Goal: Use online tool/utility: Utilize a website feature to perform a specific function

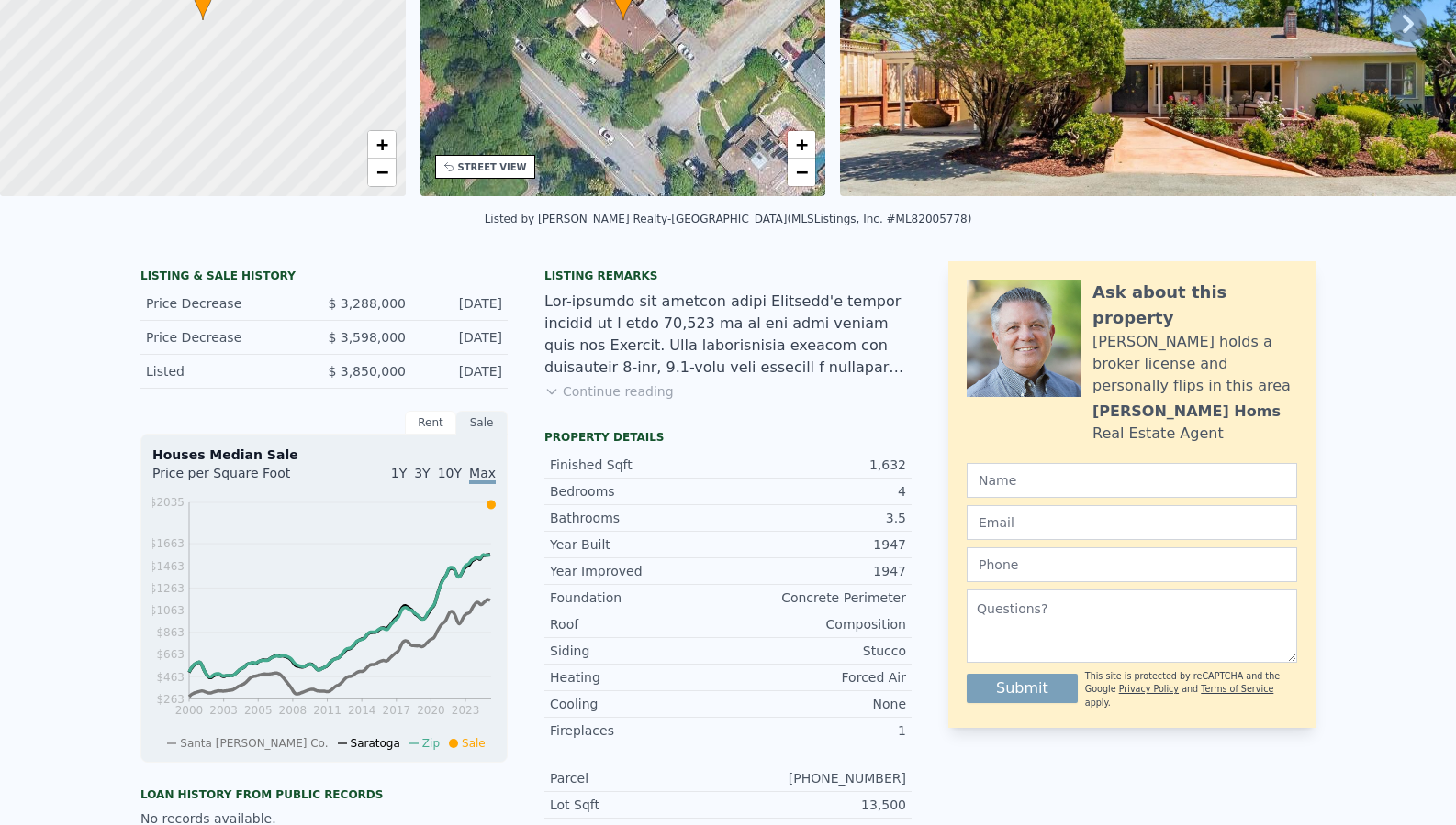
scroll to position [6, 0]
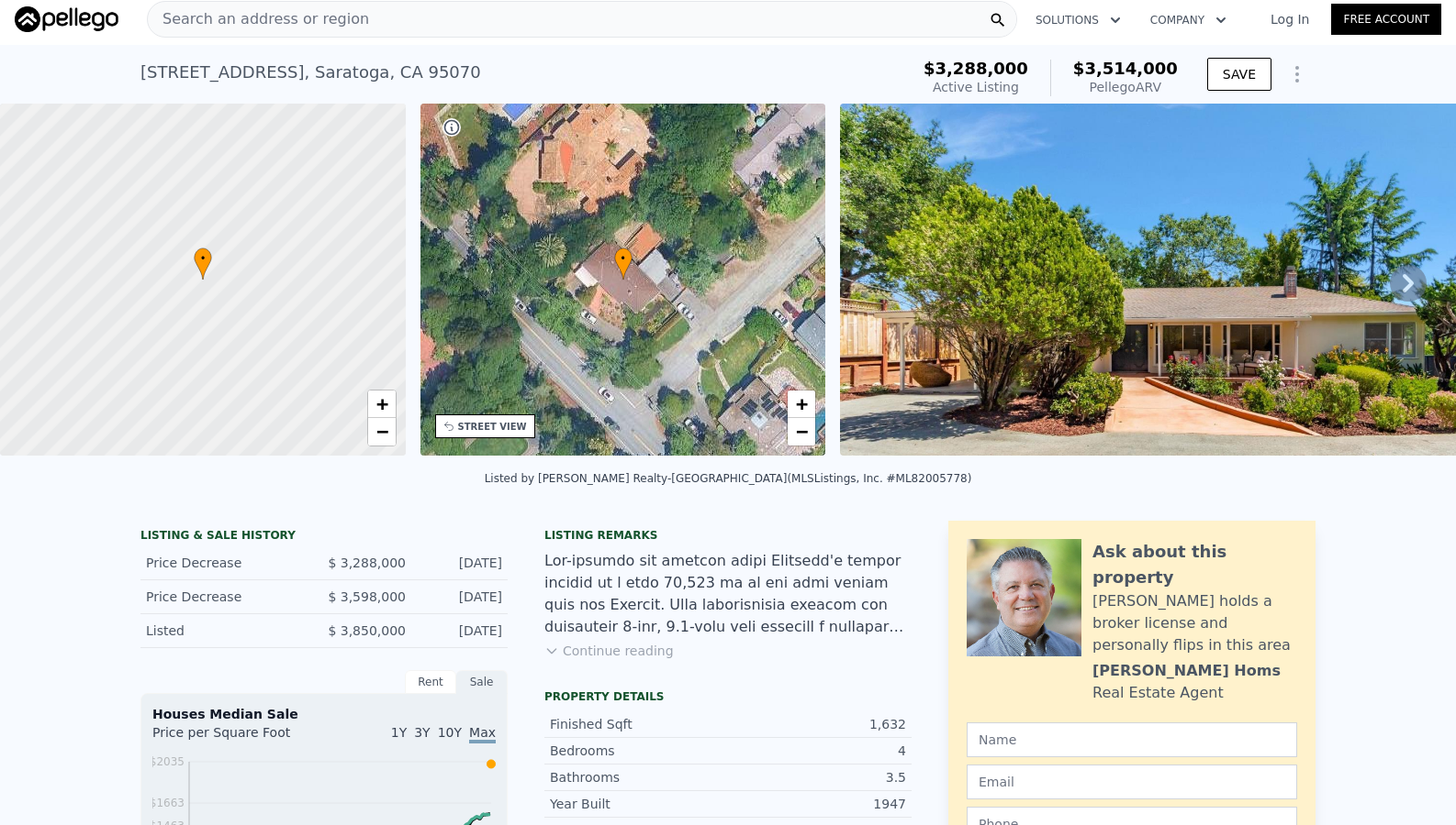
click at [458, 19] on div "Search an address or region" at bounding box center [581, 19] width 870 height 37
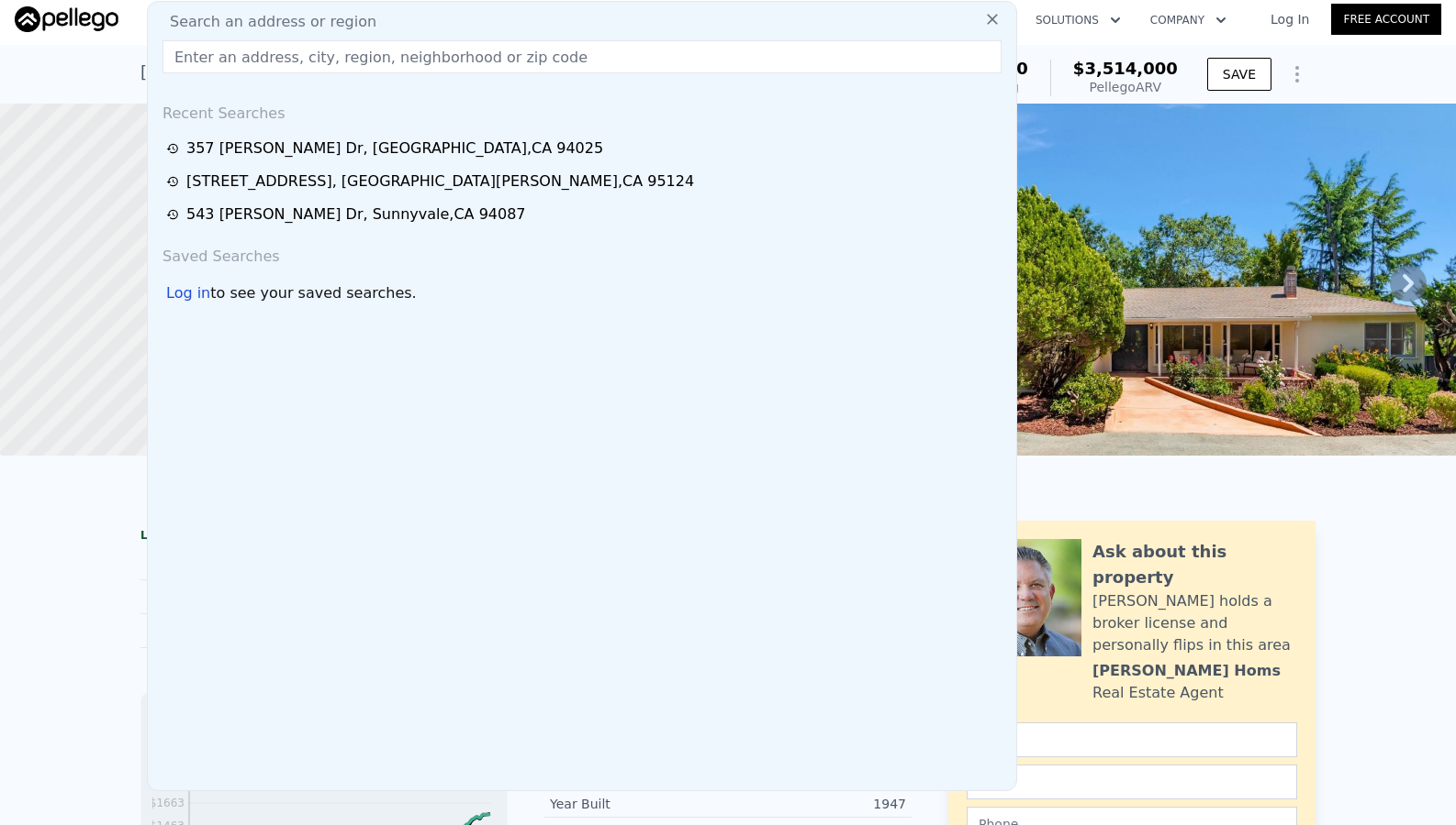
click at [436, 45] on input "text" at bounding box center [581, 56] width 838 height 33
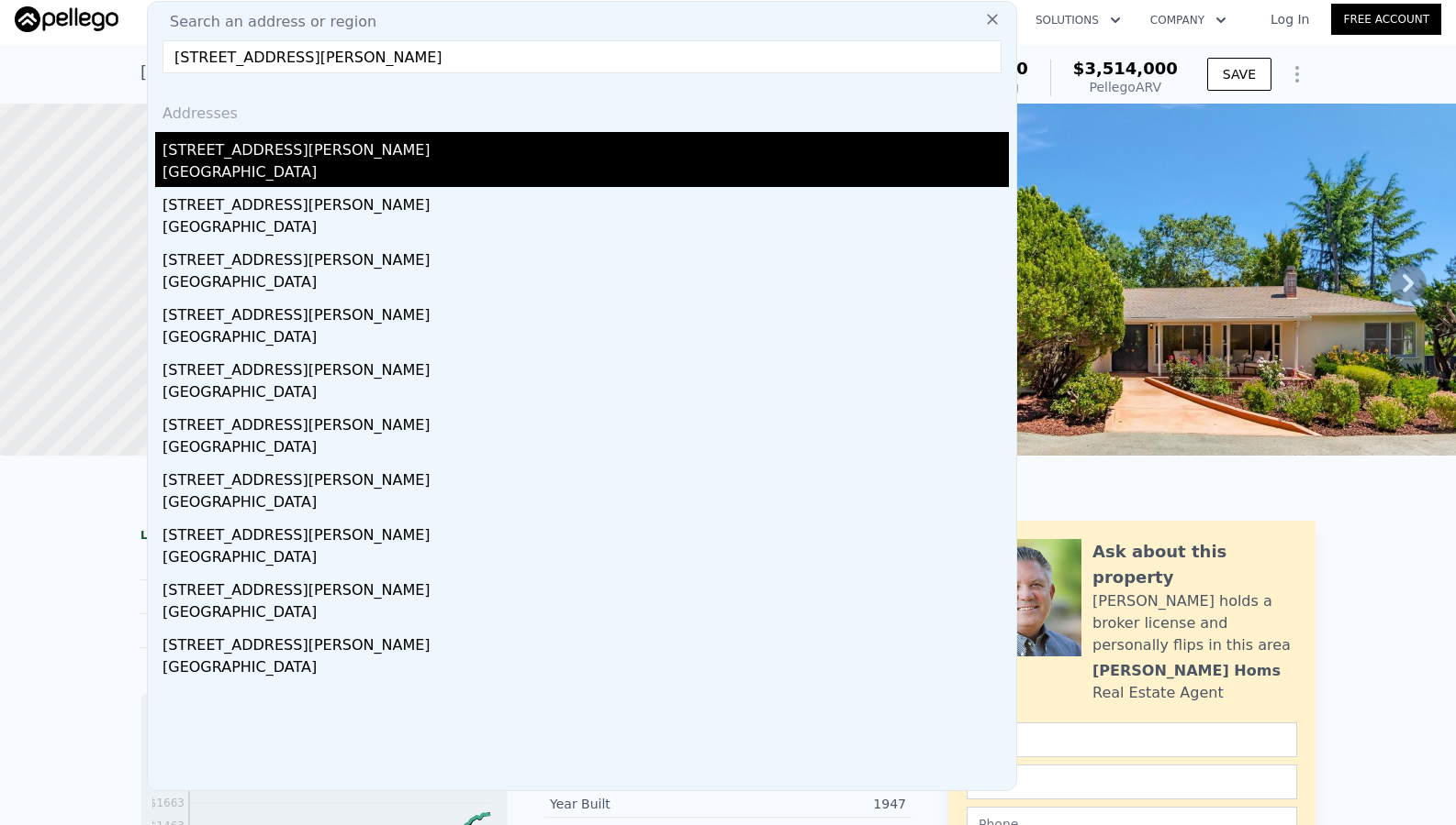
type input "[STREET_ADDRESS][PERSON_NAME]"
click at [407, 172] on div "[GEOGRAPHIC_DATA]" at bounding box center [585, 174] width 846 height 26
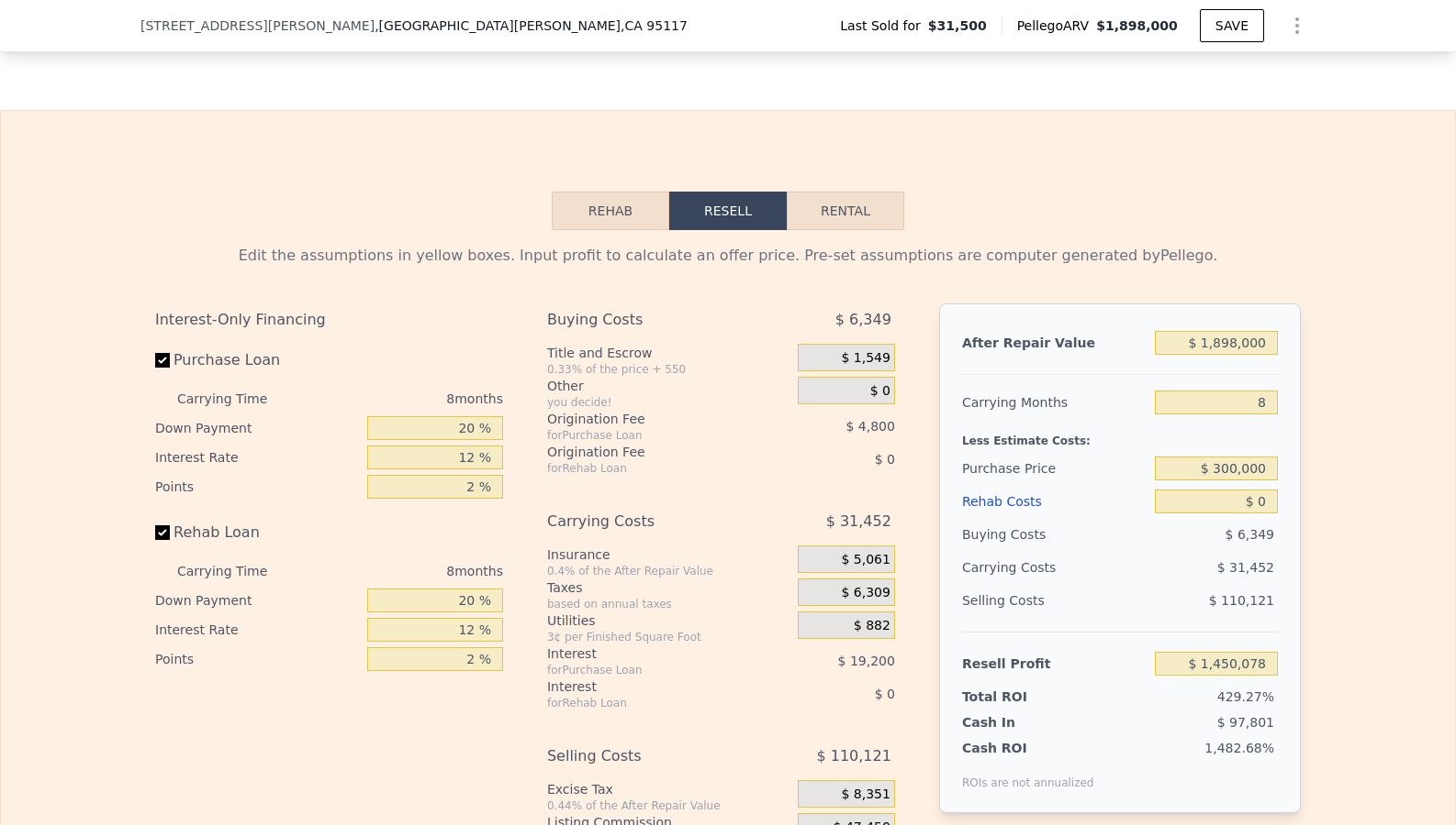
scroll to position [2496, 0]
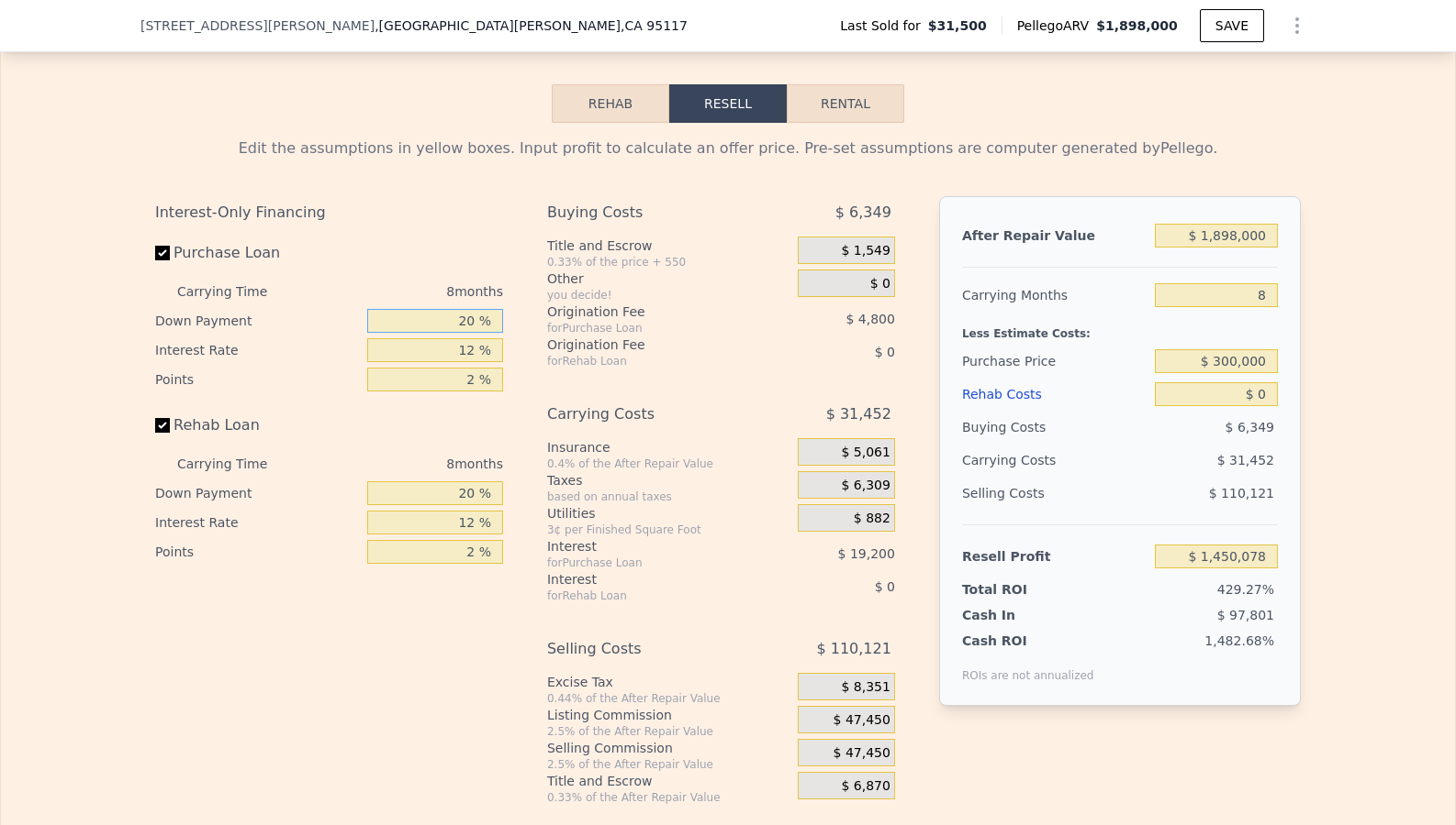
drag, startPoint x: 480, startPoint y: 355, endPoint x: 407, endPoint y: 354, distance: 73.0
click at [407, 333] on input "20 %" at bounding box center [435, 321] width 136 height 24
type input "0 %"
type input "$ 1,444,078"
type input "0 %"
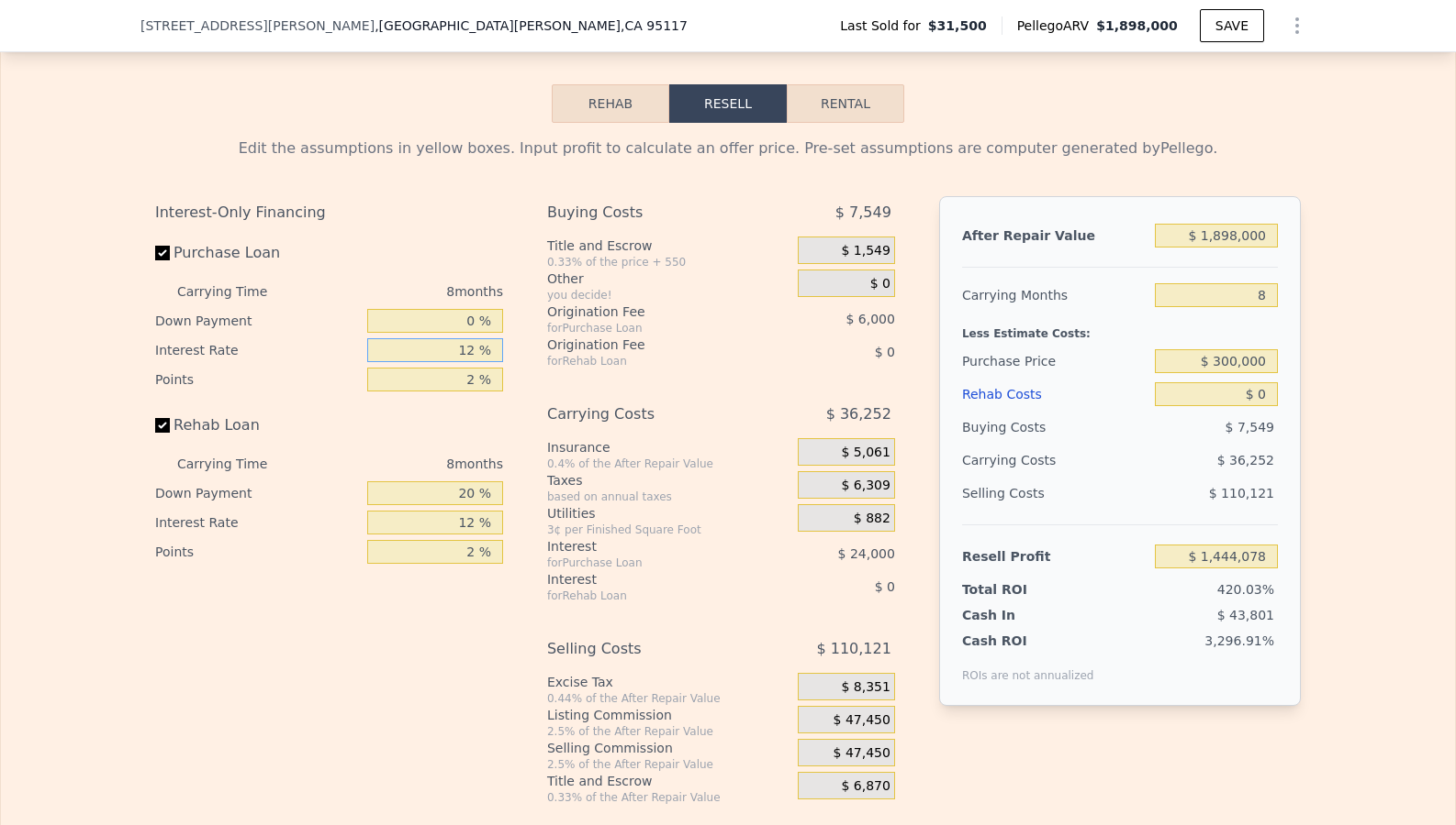
drag, startPoint x: 473, startPoint y: 374, endPoint x: 372, endPoint y: 374, distance: 101.0
click at [372, 362] on input "12 %" at bounding box center [435, 350] width 136 height 24
type input "0 %"
type input "$ 1,468,078"
type input "0 %"
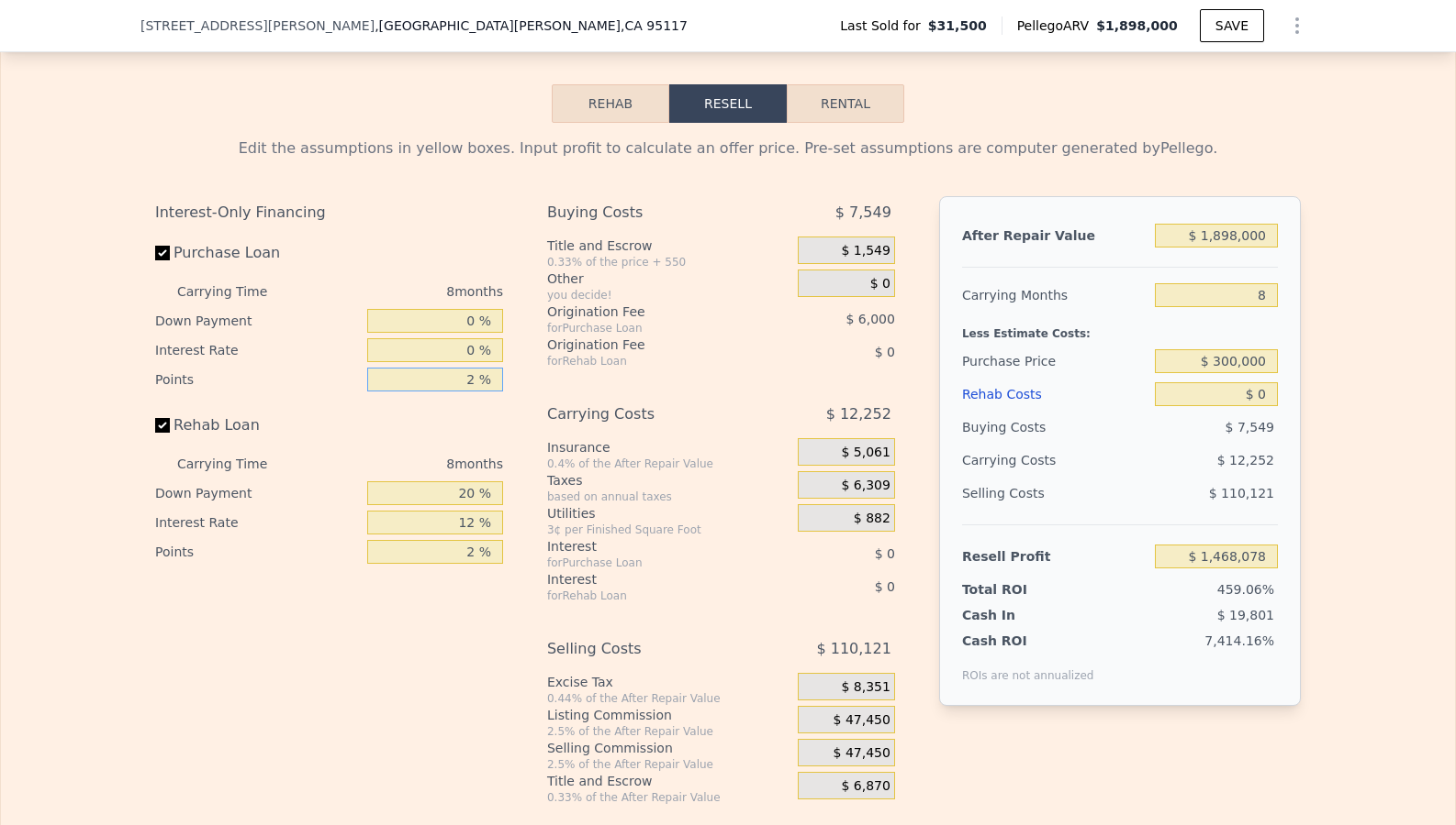
drag, startPoint x: 480, startPoint y: 402, endPoint x: 412, endPoint y: 402, distance: 68.0
click at [412, 392] on input "2 %" at bounding box center [435, 380] width 136 height 24
type input "0 %"
type input "$ 1,474,078"
type input "0 %"
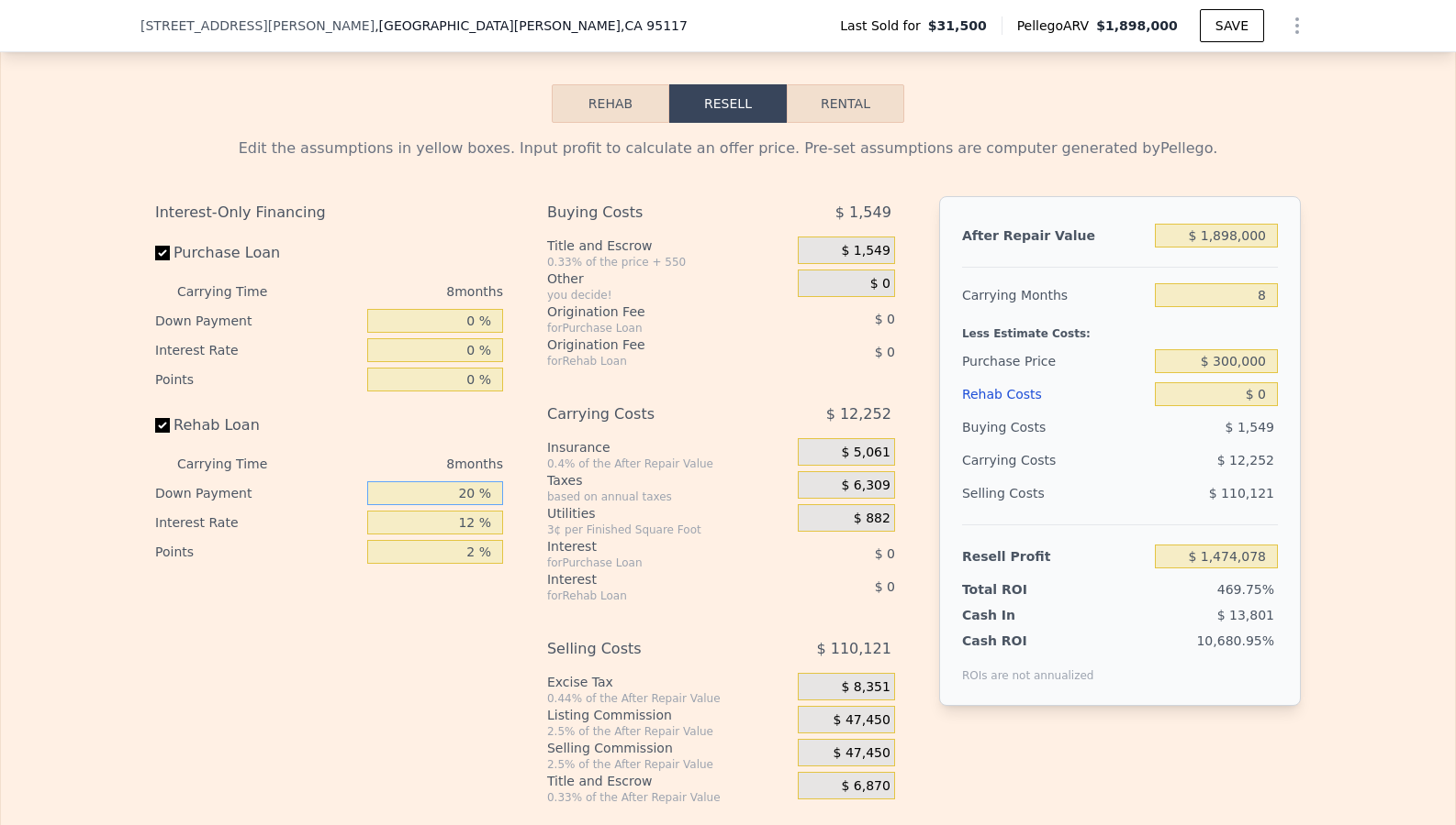
drag, startPoint x: 476, startPoint y: 523, endPoint x: 396, endPoint y: 523, distance: 80.0
click at [396, 505] on input "20 %" at bounding box center [435, 494] width 136 height 24
type input "0 %"
drag, startPoint x: 473, startPoint y: 557, endPoint x: 411, endPoint y: 557, distance: 62.0
click at [411, 535] on input "12 %" at bounding box center [435, 522] width 136 height 24
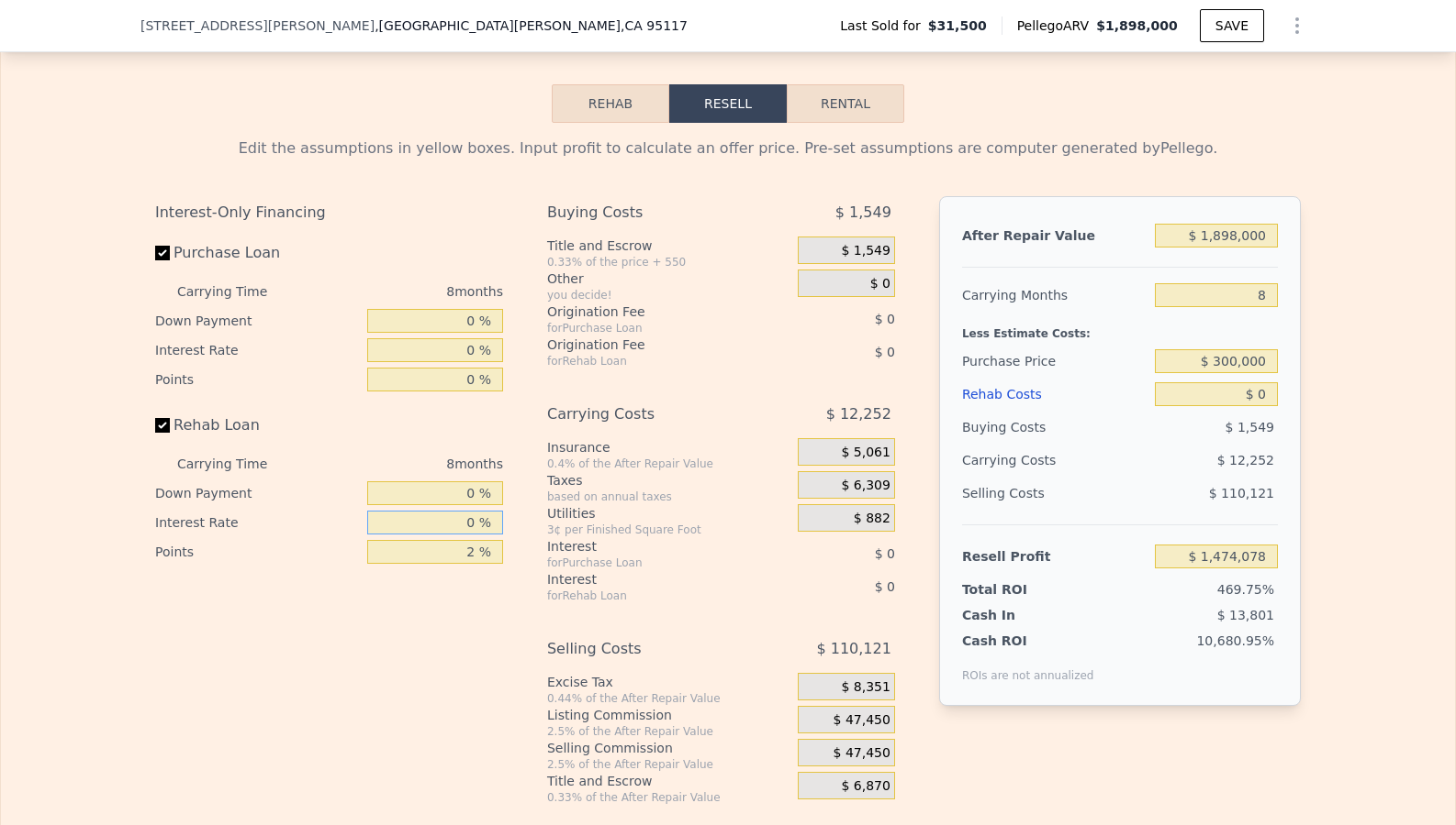
type input "0 %"
drag, startPoint x: 478, startPoint y: 585, endPoint x: 422, endPoint y: 585, distance: 56.0
click at [422, 564] on input "2 %" at bounding box center [435, 552] width 136 height 24
type input "0 %"
drag, startPoint x: 1265, startPoint y: 255, endPoint x: 1175, endPoint y: 255, distance: 90.0
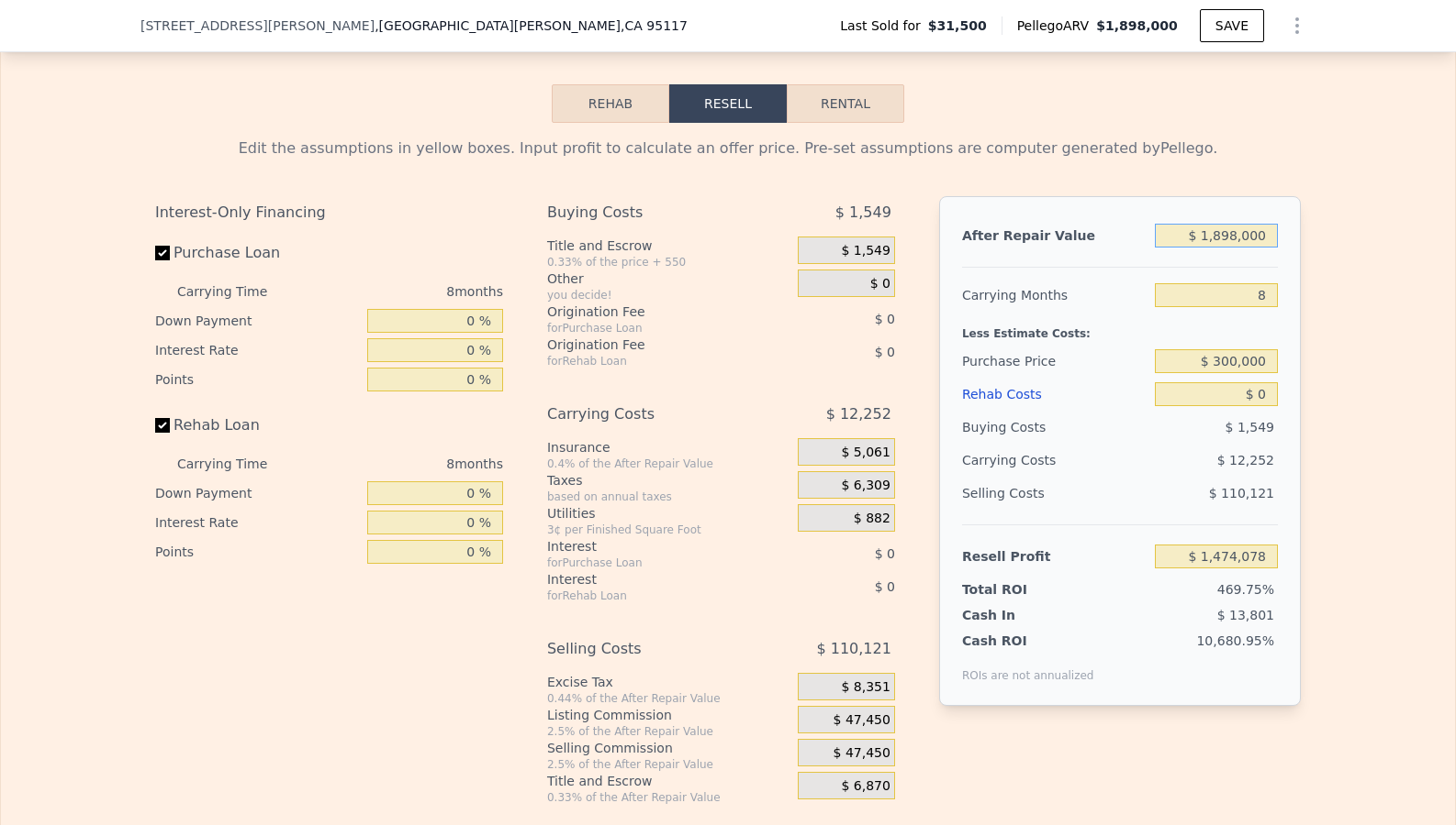
click at [1175, 247] on input "$ 1,898,000" at bounding box center [1215, 235] width 123 height 24
type input "$ 1"
type input "-$ 309,289"
type input "$ 17"
type input "-$ 309,273"
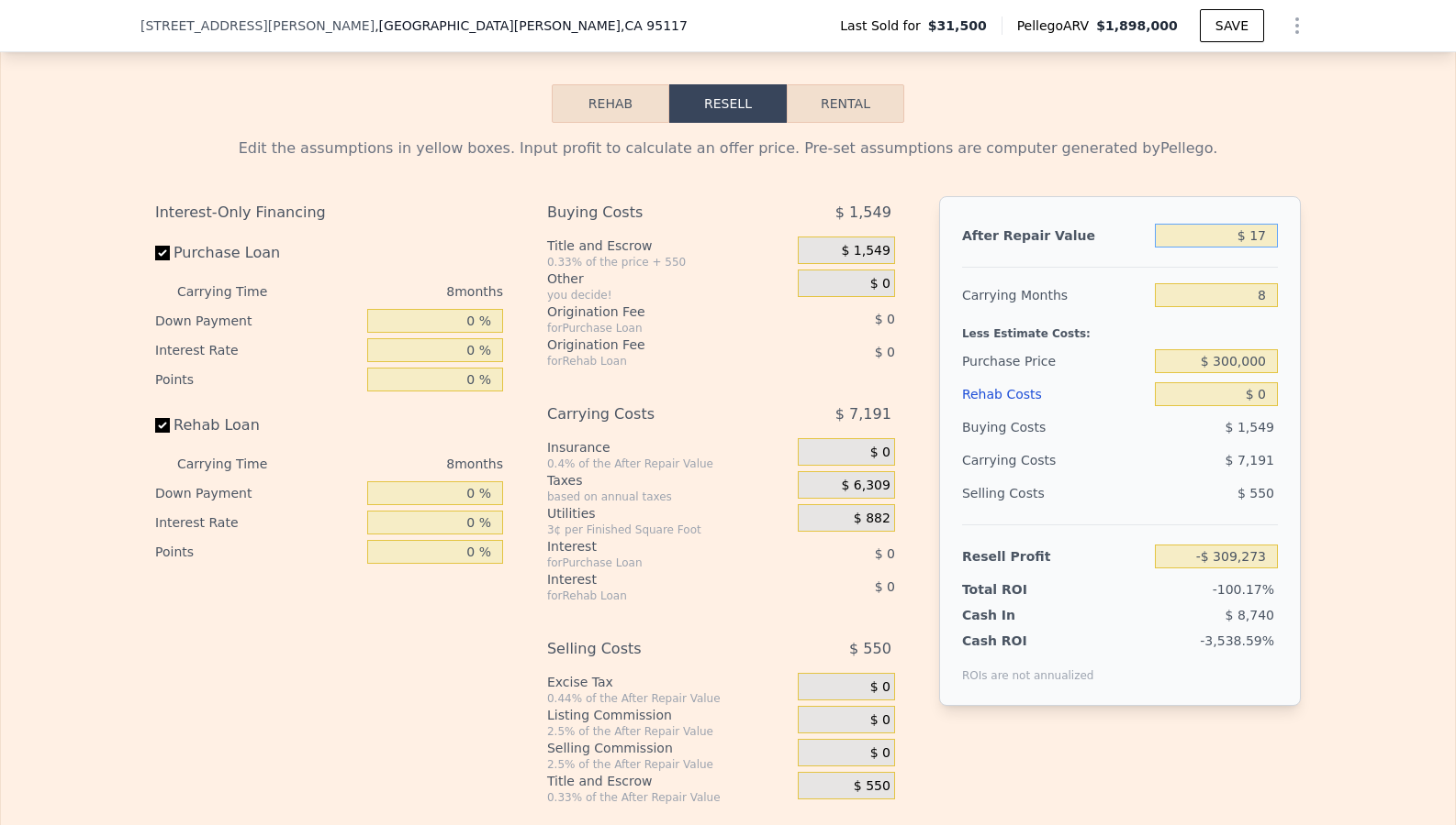
type input "$ 170"
type input "-$ 309,130"
type input "$ 1,700"
type input "-$ 307,694"
type input "$ 17,000"
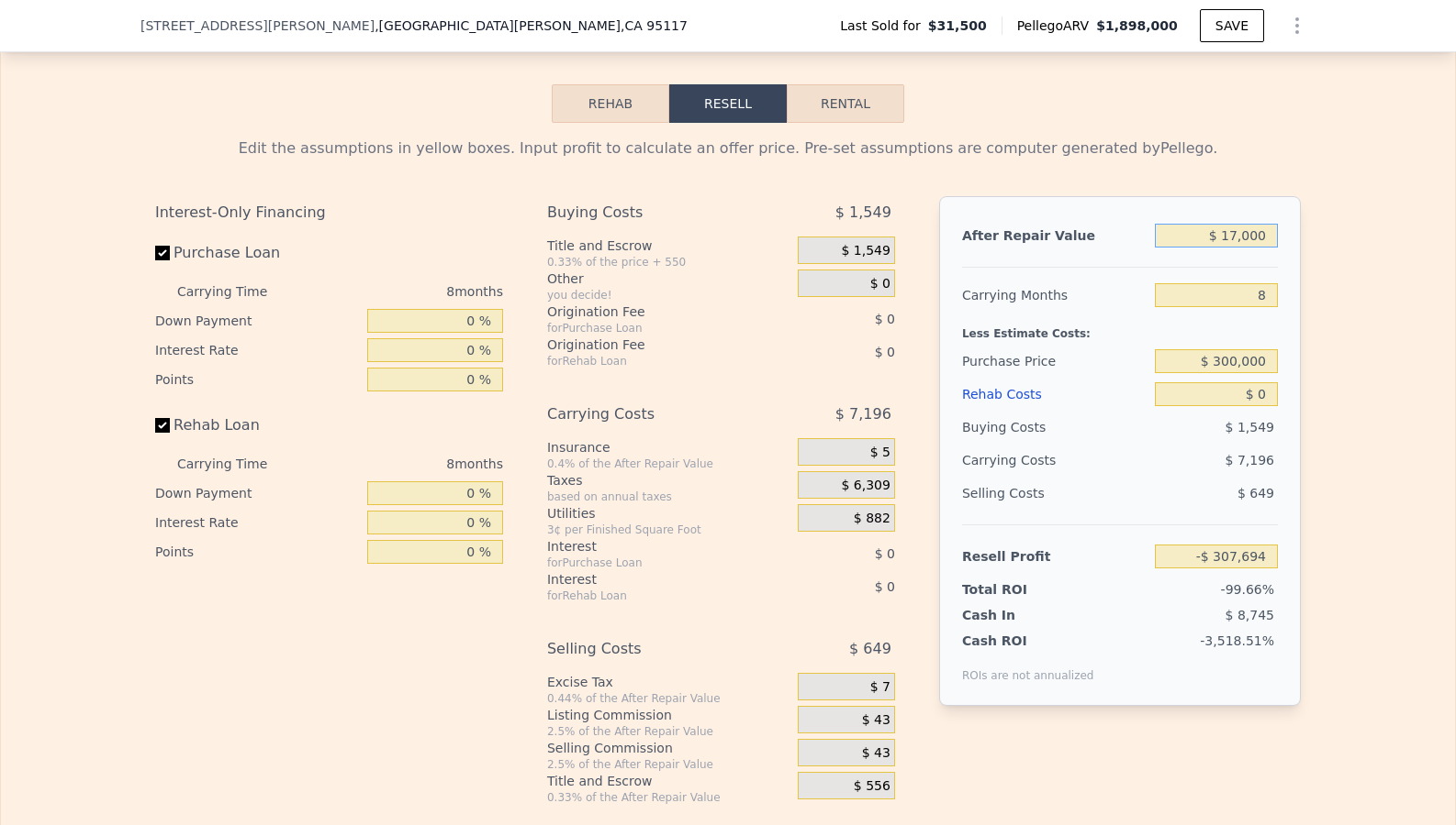
type input "-$ 293,317"
type input "$ 170,000"
type input "-$ 149,557"
type input "$ 1,700,000"
type input "$ 1,288,036"
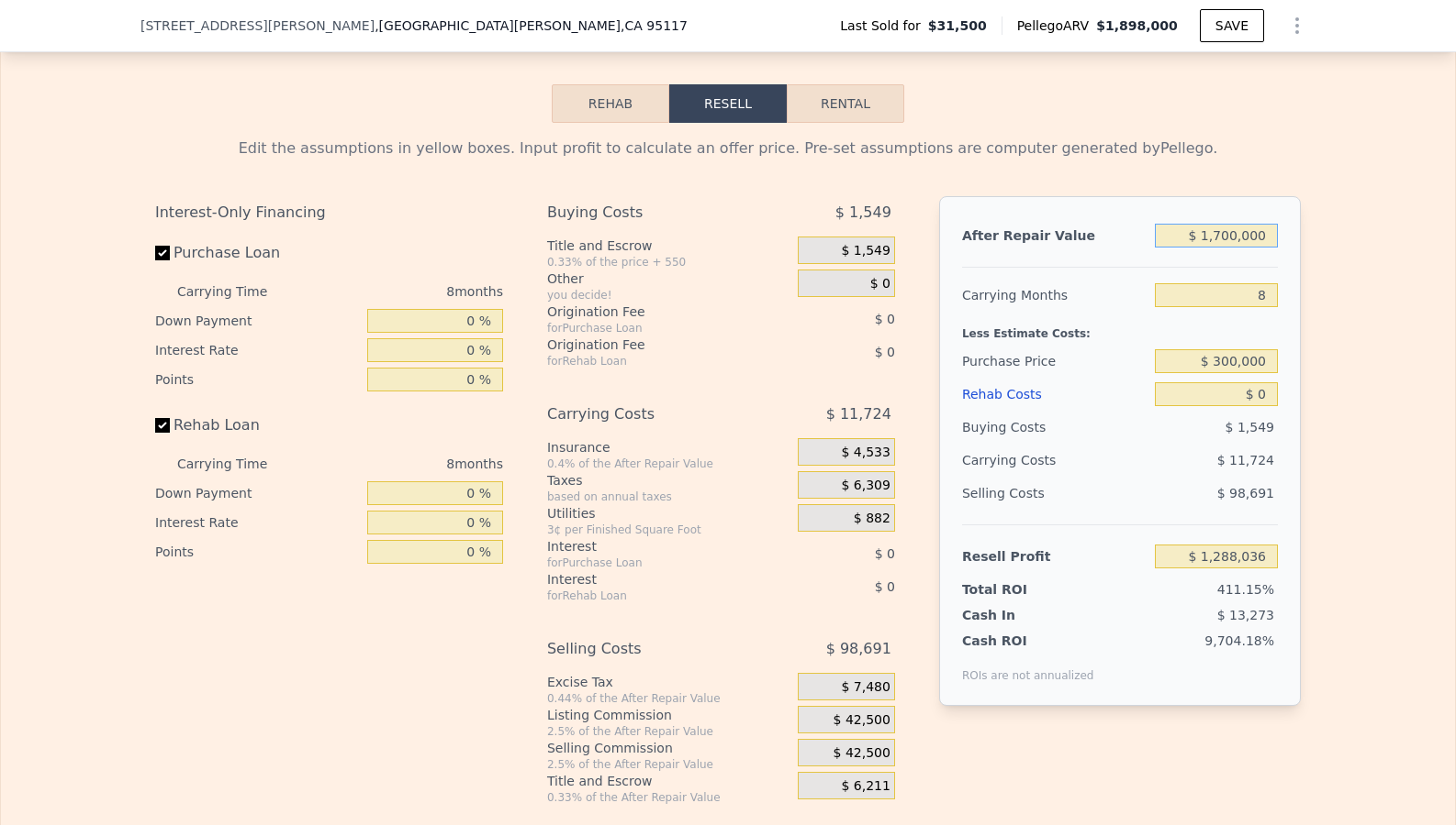
type input "$ 1,700,000"
drag, startPoint x: 1263, startPoint y: 321, endPoint x: 1233, endPoint y: 321, distance: 30.0
click at [1233, 308] on input "8" at bounding box center [1215, 296] width 123 height 24
type input "5"
type input "$ 1,292,433"
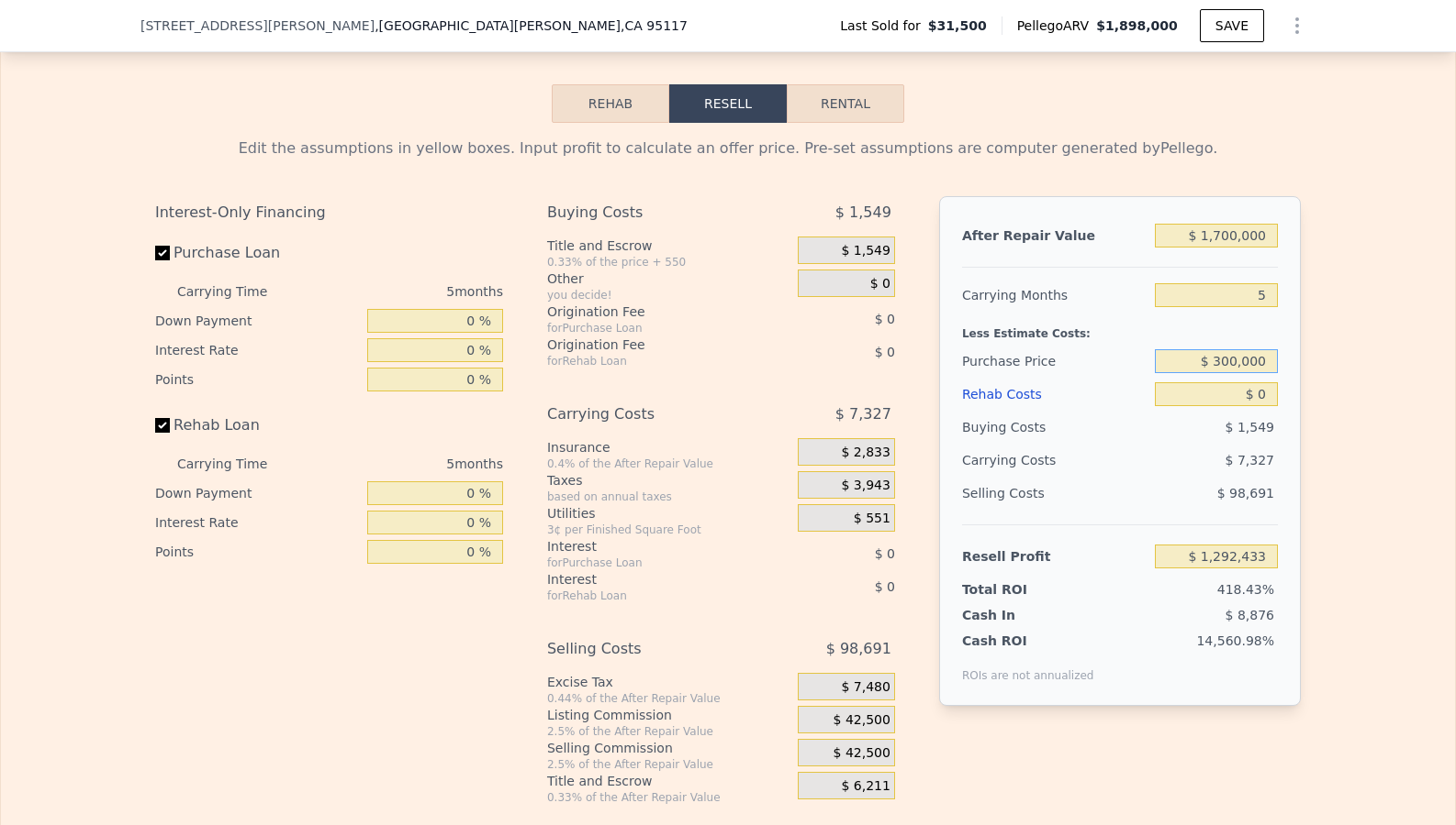
drag, startPoint x: 1261, startPoint y: 385, endPoint x: 1139, endPoint y: 385, distance: 122.0
click at [1139, 378] on div "Purchase Price $ 300,000" at bounding box center [1119, 361] width 316 height 33
drag, startPoint x: 1261, startPoint y: 318, endPoint x: 1236, endPoint y: 319, distance: 25.0
click at [1236, 308] on input "5" at bounding box center [1215, 296] width 123 height 24
type input "4"
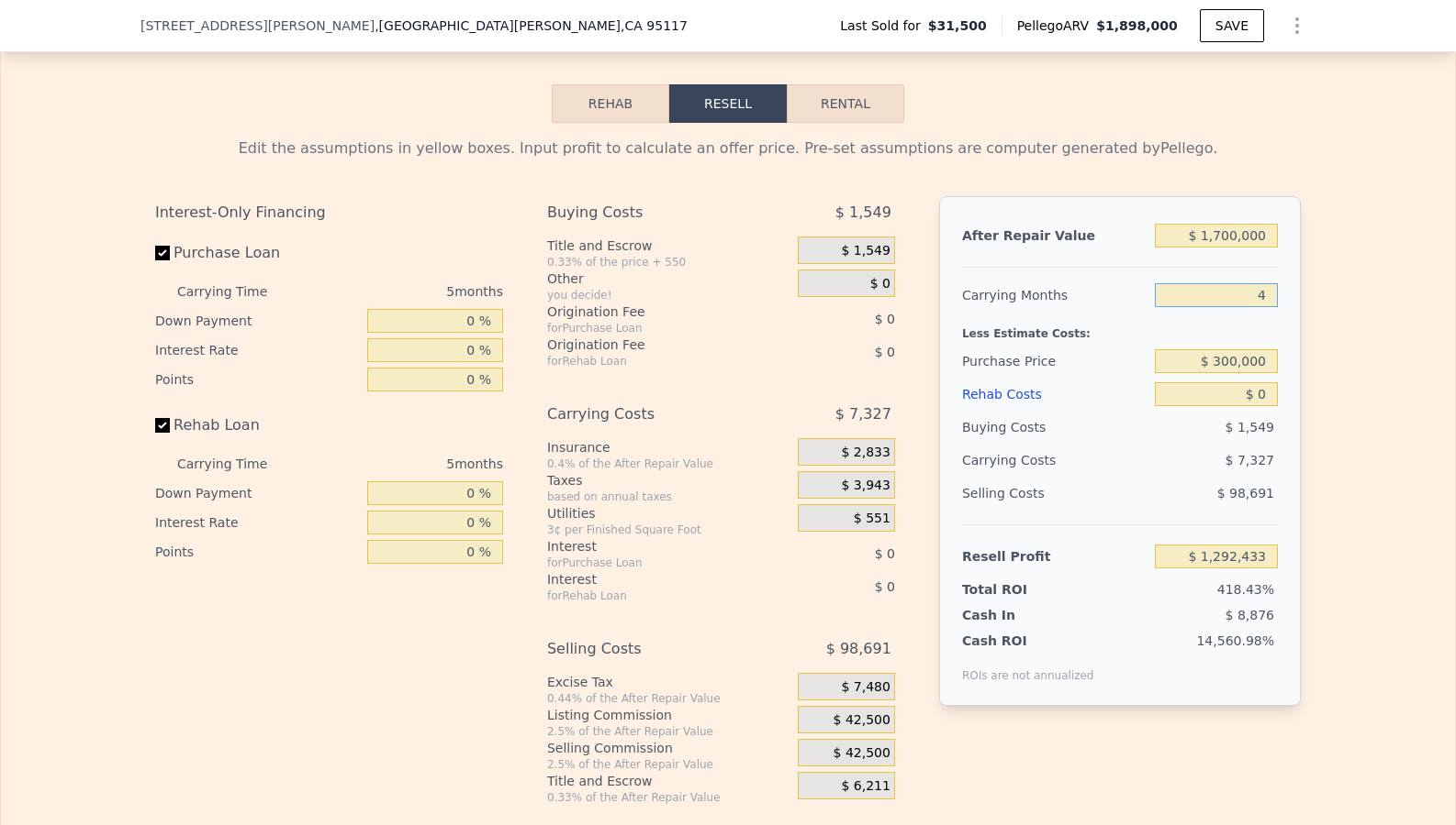
type input "$ 1,293,897"
type input "4"
drag, startPoint x: 1261, startPoint y: 389, endPoint x: 1163, endPoint y: 388, distance: 98.0
click at [1163, 373] on input "$ 300,000" at bounding box center [1215, 361] width 123 height 24
drag, startPoint x: 1262, startPoint y: 421, endPoint x: 1239, endPoint y: 421, distance: 23.0
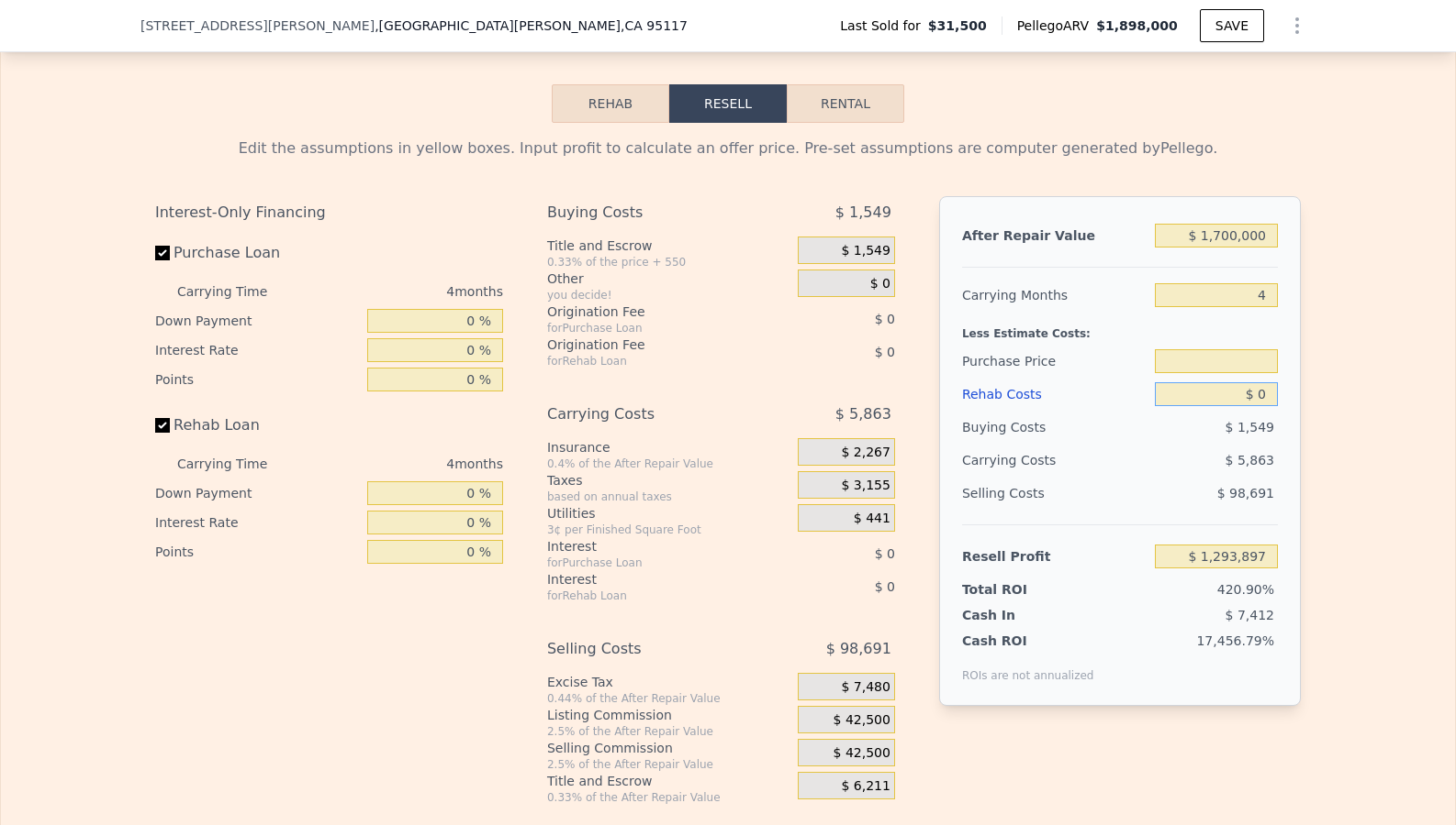
click at [1239, 407] on input "$ 0" at bounding box center [1215, 395] width 123 height 24
type input "$ 1"
type input "$ 300,000"
type input "$ 1,293,896"
type input "$ 15"
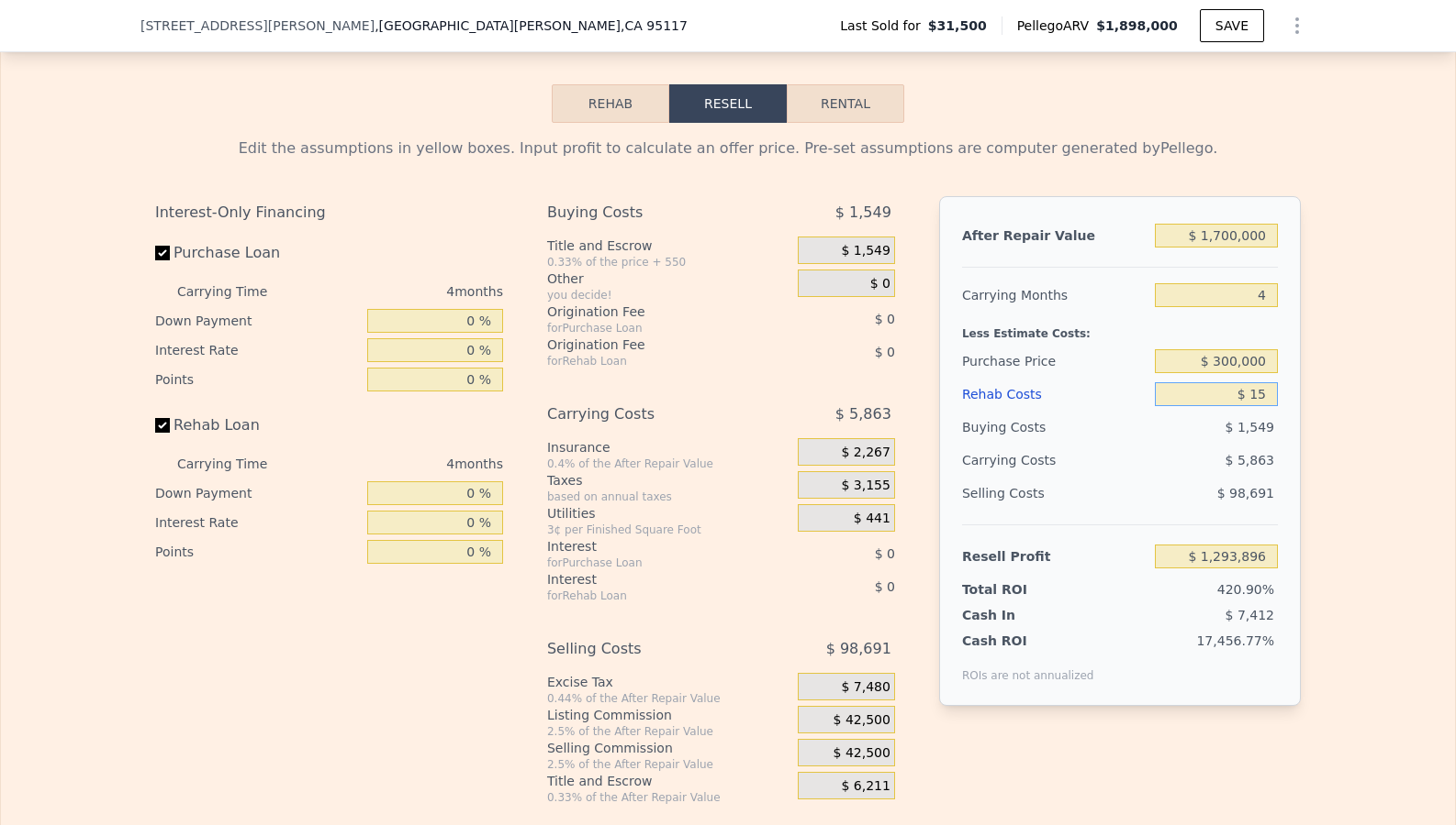
type input "$ 1,293,882"
type input "$ 150"
type input "$ 1,293,747"
type input "$ 1,500"
type input "$ 1,292,397"
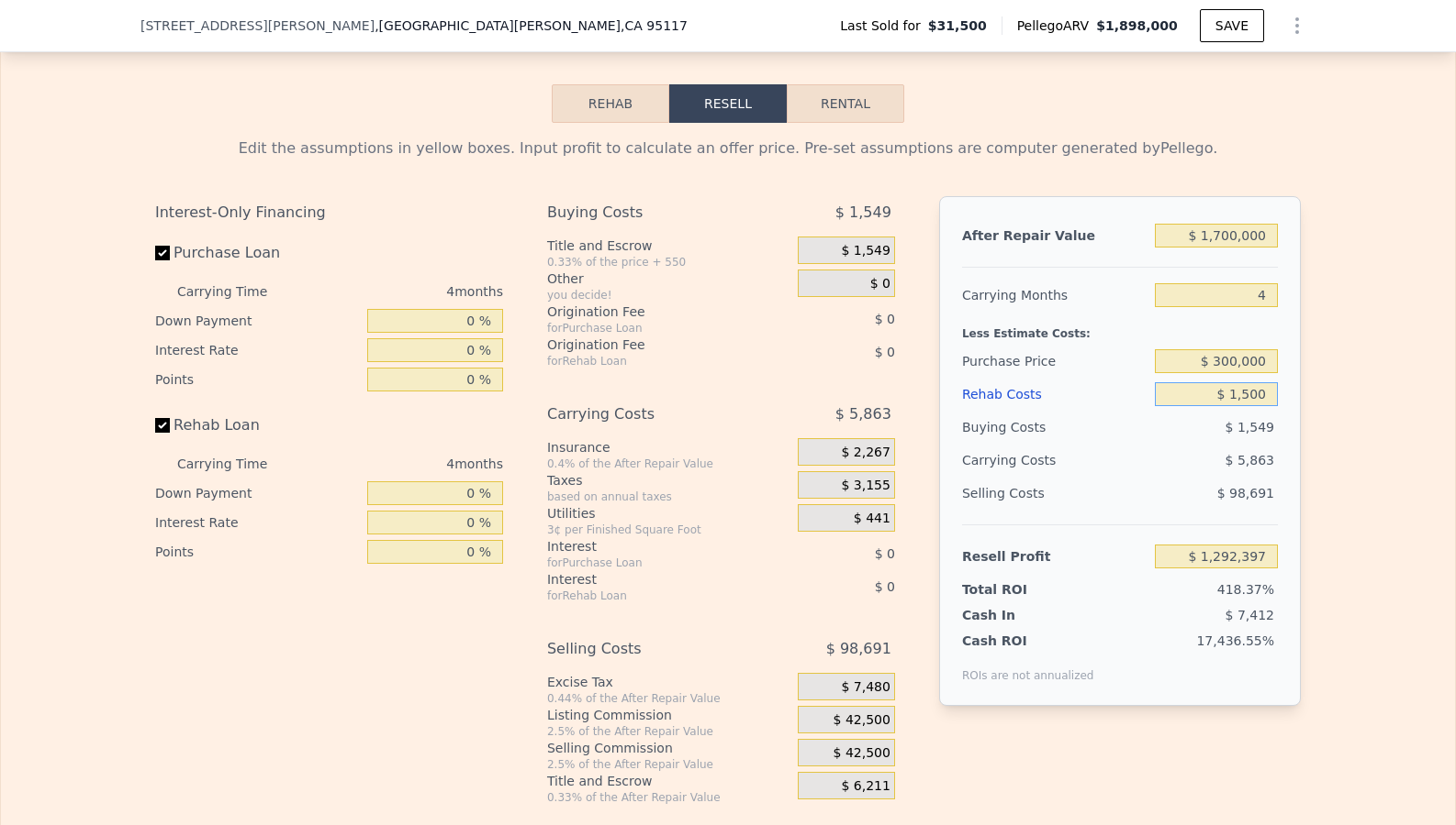
type input "$ 15,000"
type input "$ 1,278,897"
type input "$ 150,000"
type input "$ 1,143,897"
type input "$ 150,000"
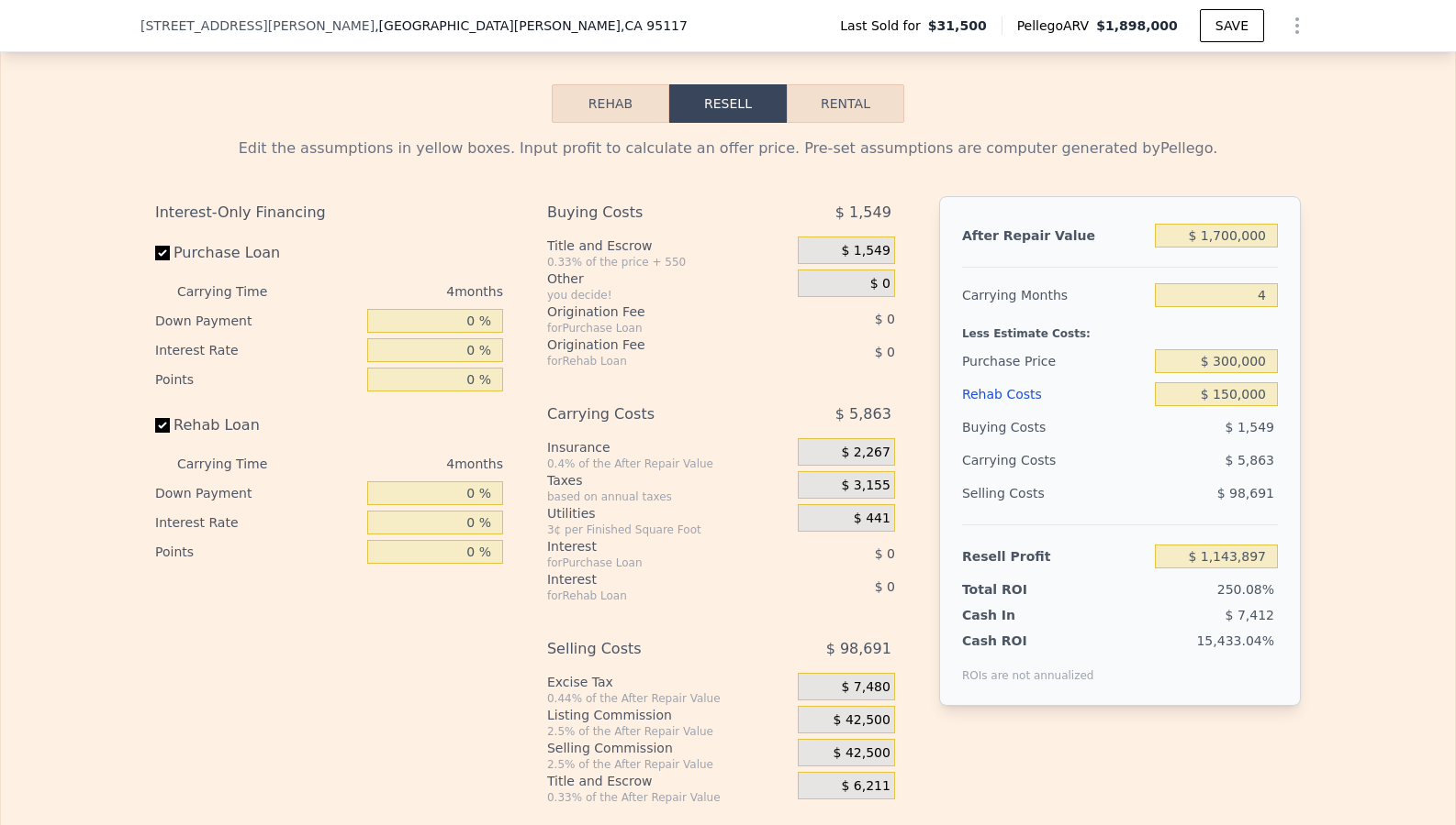
click at [917, 466] on div "Interest-Only Financing Purchase Loan Carrying Time 4 months Down Payment 0 % I…" at bounding box center [728, 501] width 1145 height 609
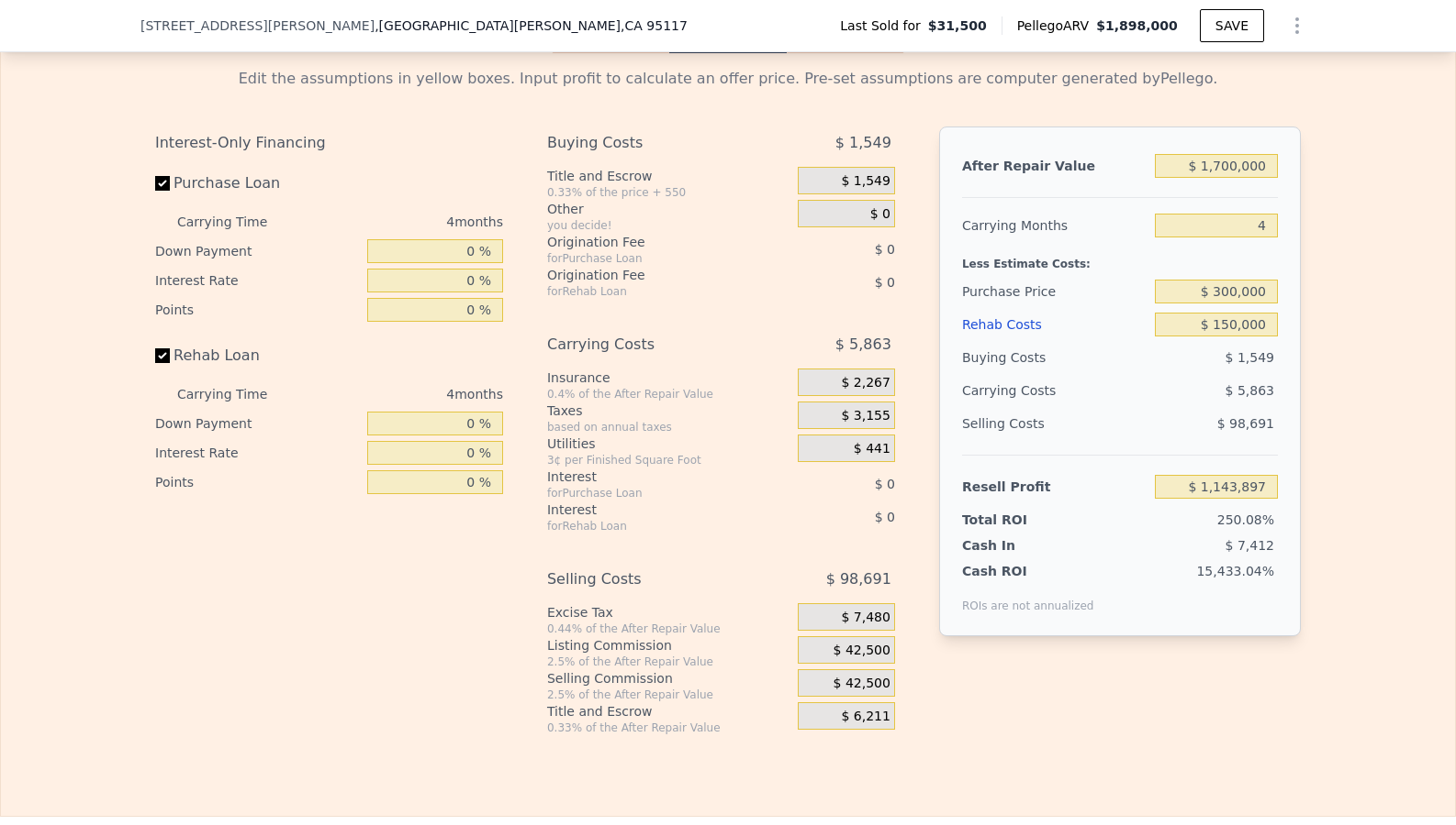
scroll to position [2598, 0]
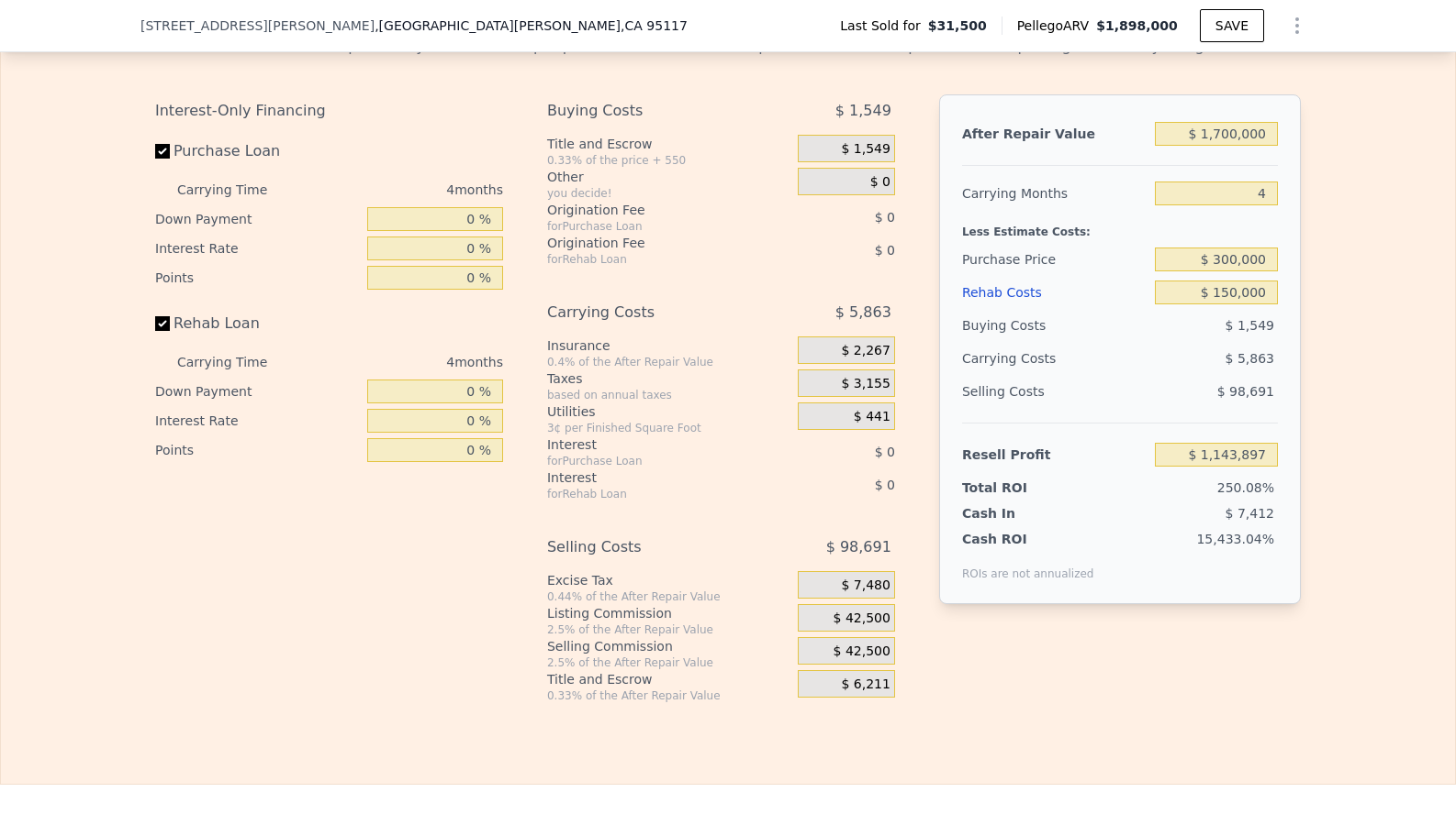
click at [878, 157] on span "$ 1,549" at bounding box center [864, 149] width 49 height 17
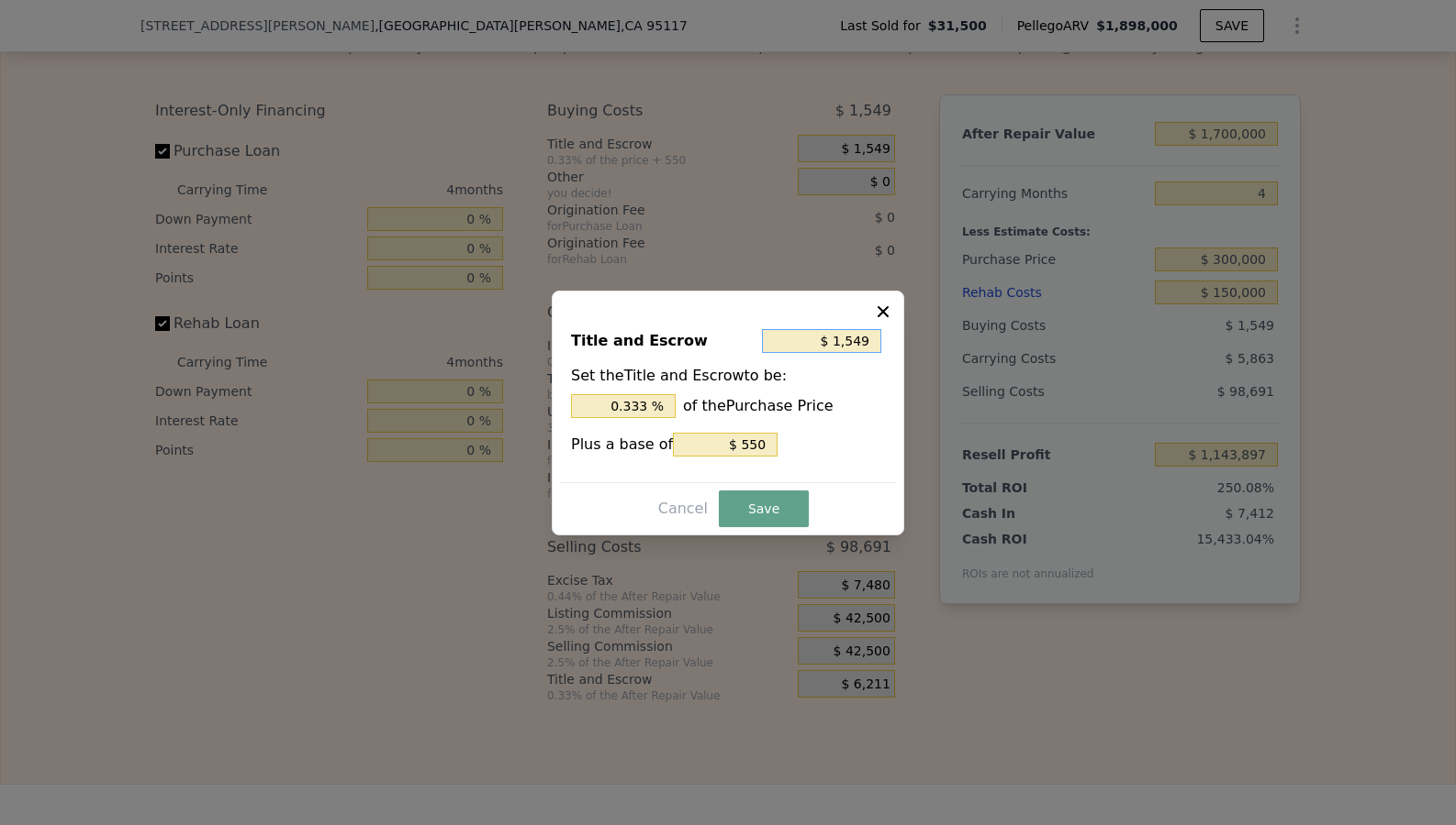
drag, startPoint x: 873, startPoint y: 342, endPoint x: 801, endPoint y: 342, distance: 72.0
click at [801, 342] on input "$ 1,549" at bounding box center [822, 341] width 120 height 24
type input "$ 0"
type input "0 %"
type input "$ 0"
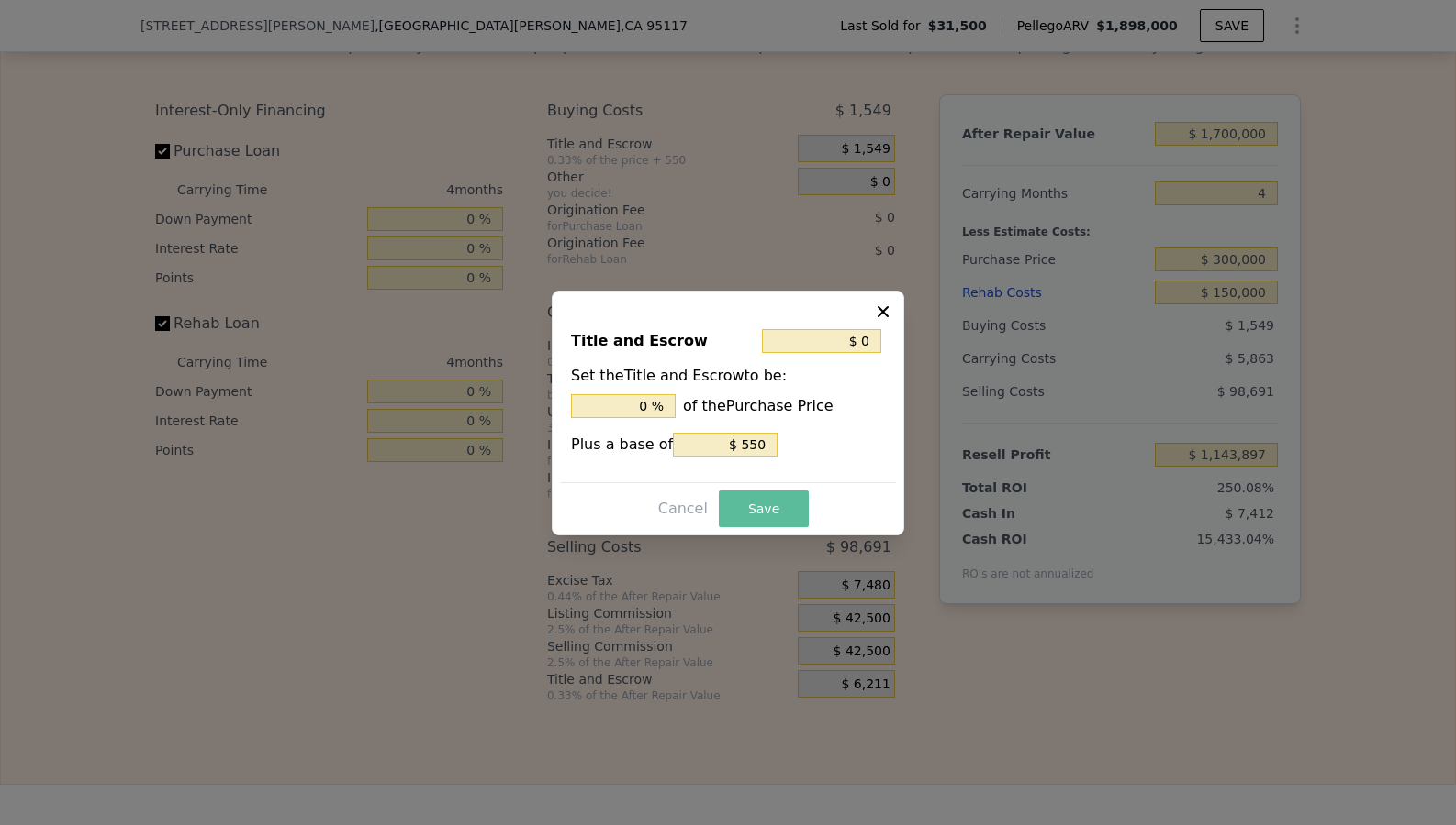
click at [780, 510] on button "Save" at bounding box center [763, 508] width 90 height 37
type input "$ 1,144,896"
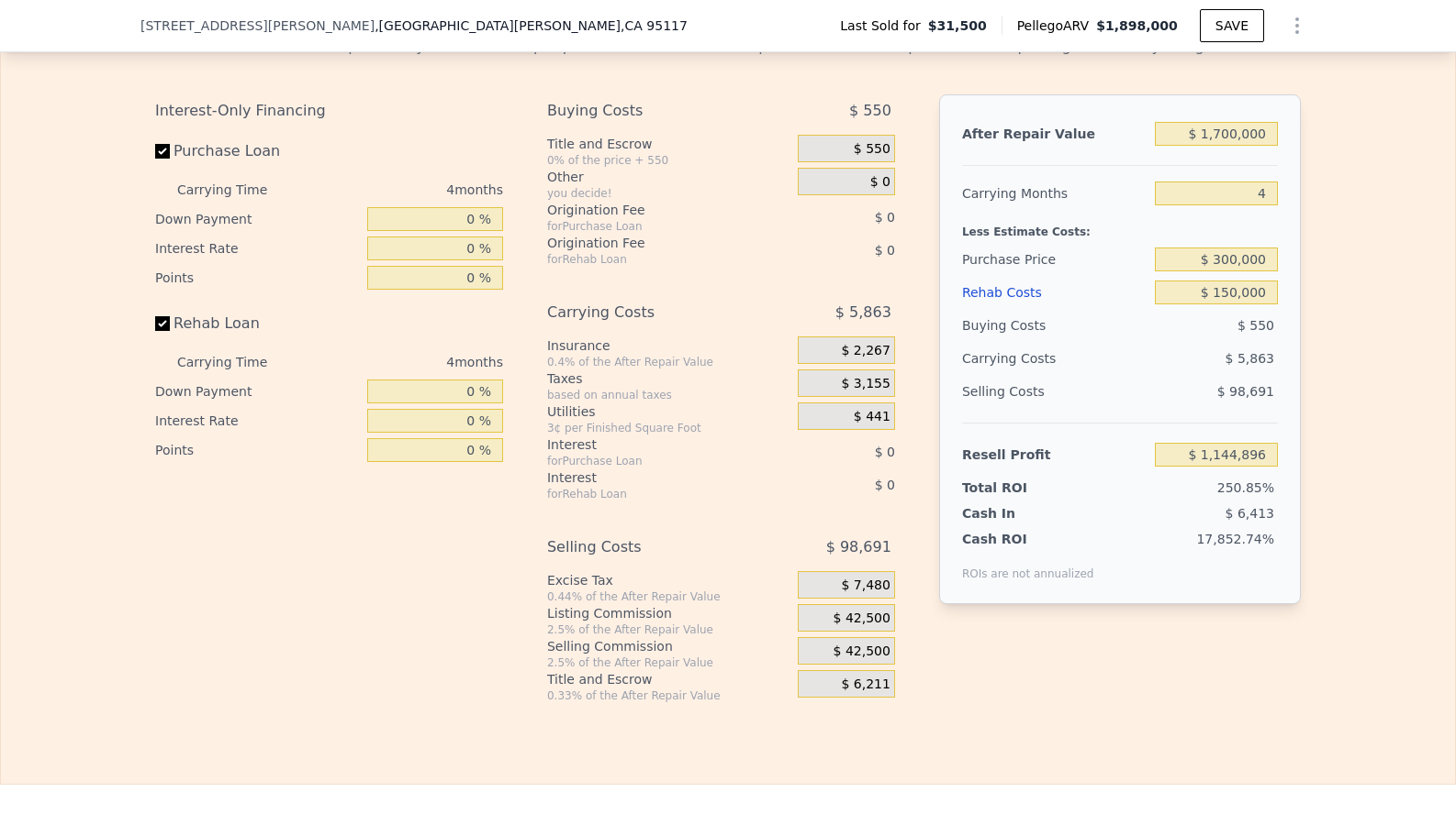
click at [870, 157] on span "$ 550" at bounding box center [871, 149] width 37 height 17
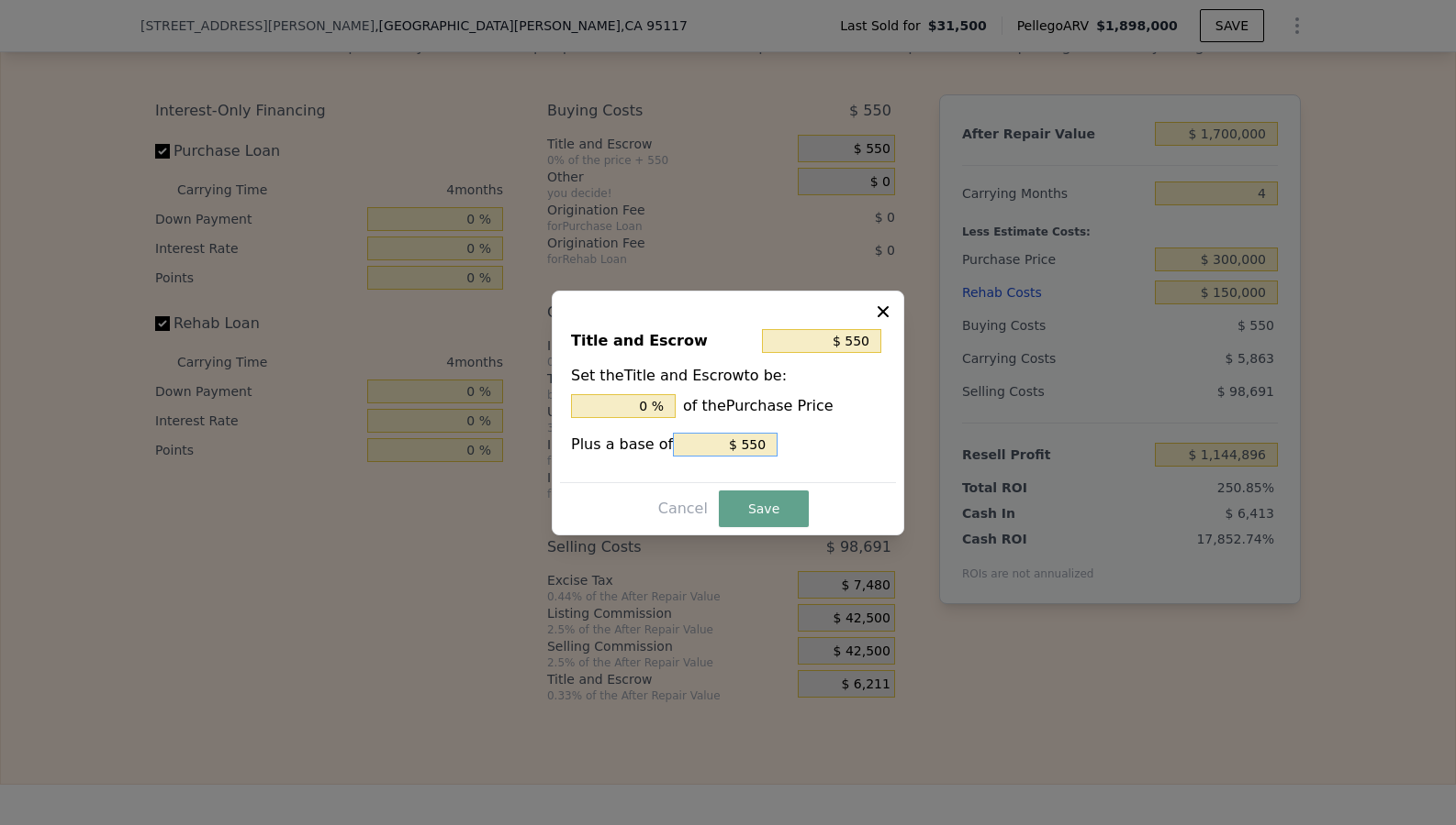
drag, startPoint x: 765, startPoint y: 437, endPoint x: 674, endPoint y: 441, distance: 91.1
click at [674, 441] on input "$ 550" at bounding box center [726, 445] width 105 height 24
type input "$ 0"
click at [737, 496] on button "Save" at bounding box center [763, 508] width 90 height 37
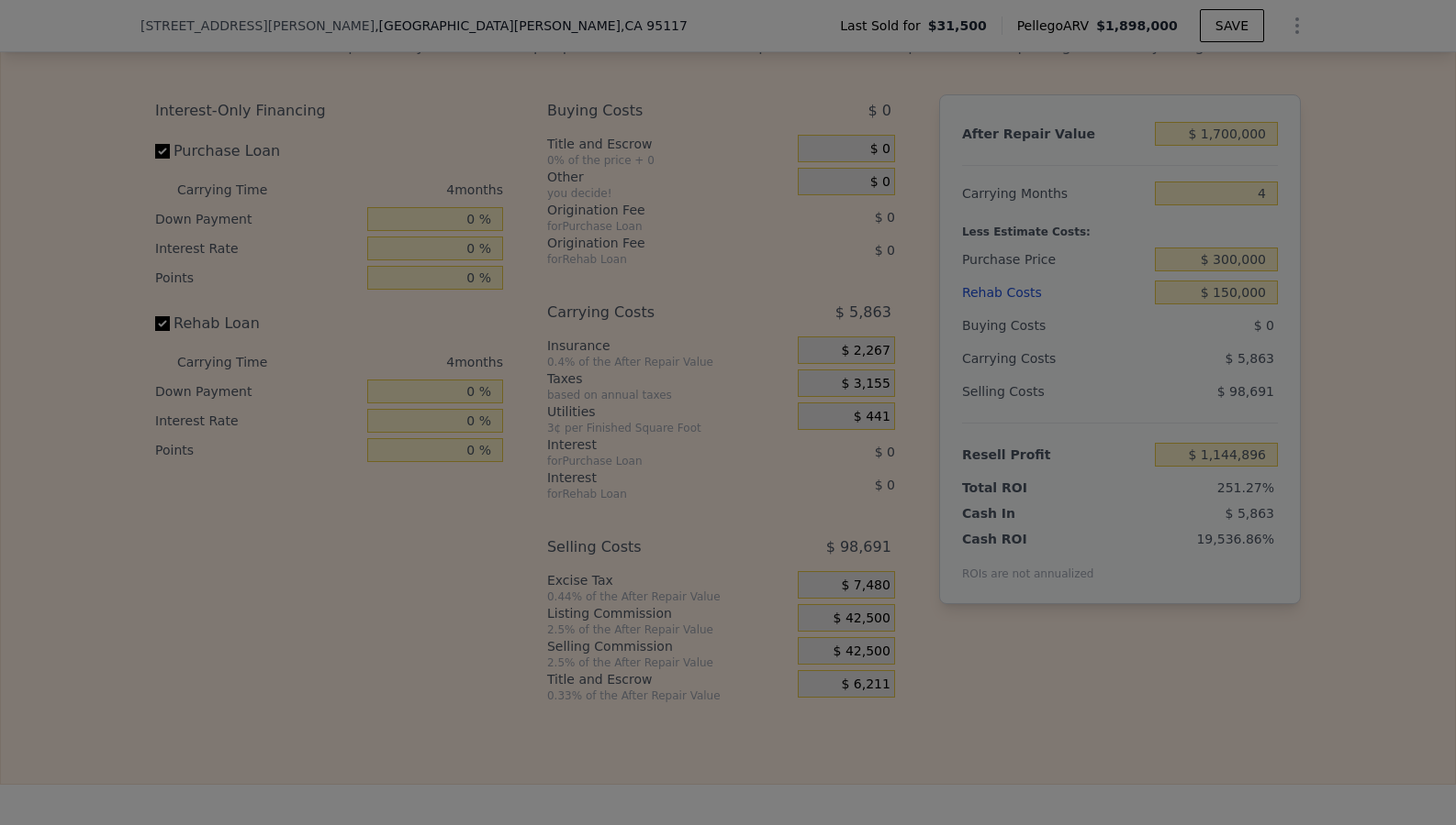
type input "$ 1,145,446"
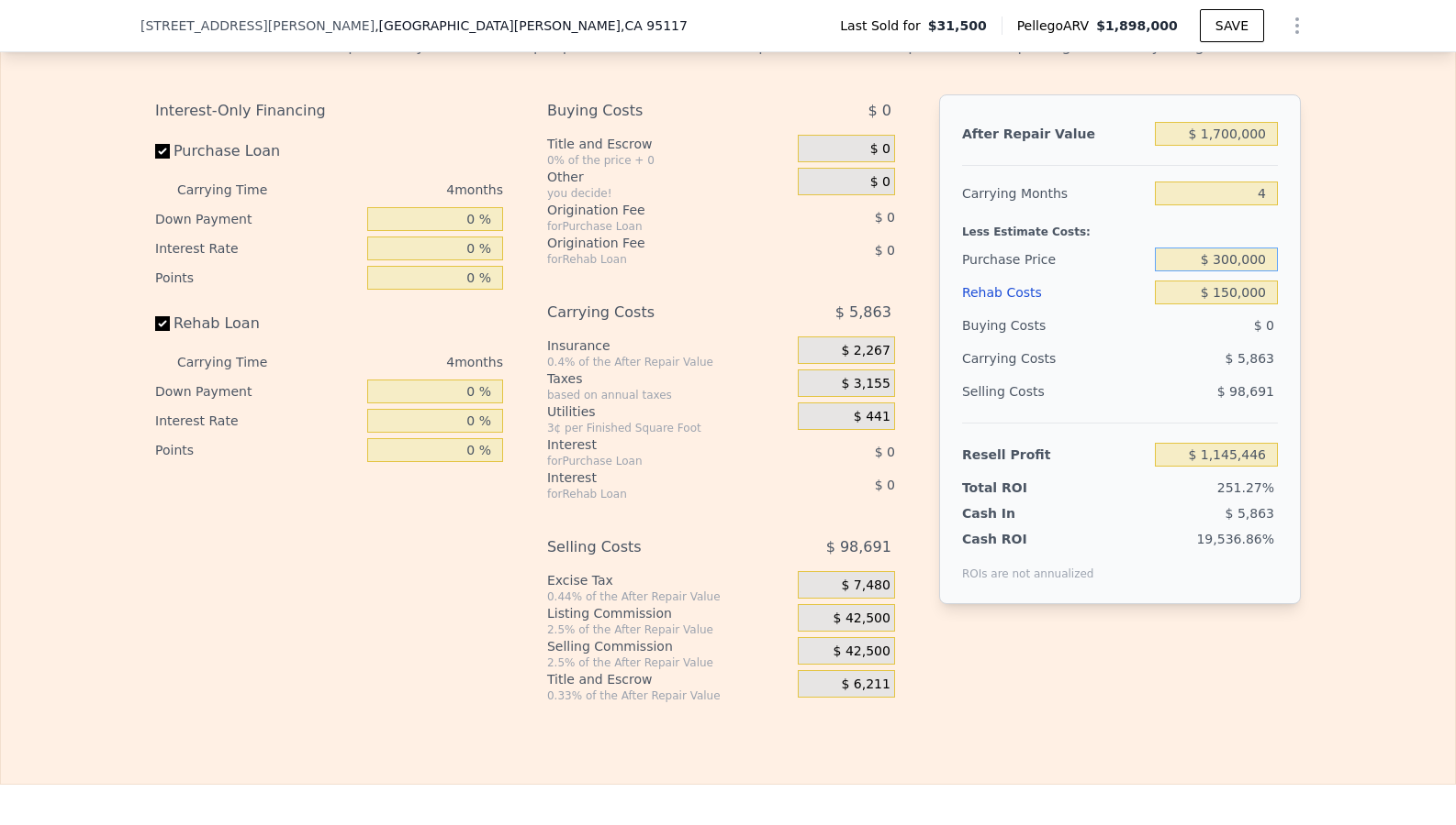
drag, startPoint x: 1261, startPoint y: 291, endPoint x: 1163, endPoint y: 291, distance: 98.0
click at [1163, 271] on input "$ 300,000" at bounding box center [1215, 259] width 123 height 24
type input "$ 0"
click at [1381, 398] on div "Edit the assumptions in yellow boxes. Input profit to calculate an offer price.…" at bounding box center [728, 362] width 1454 height 683
click at [1293, 359] on div "After Repair Value $ 1,700,000 Carrying Months 4 Less Estimate Costs: Purchase …" at bounding box center [1119, 350] width 361 height 510
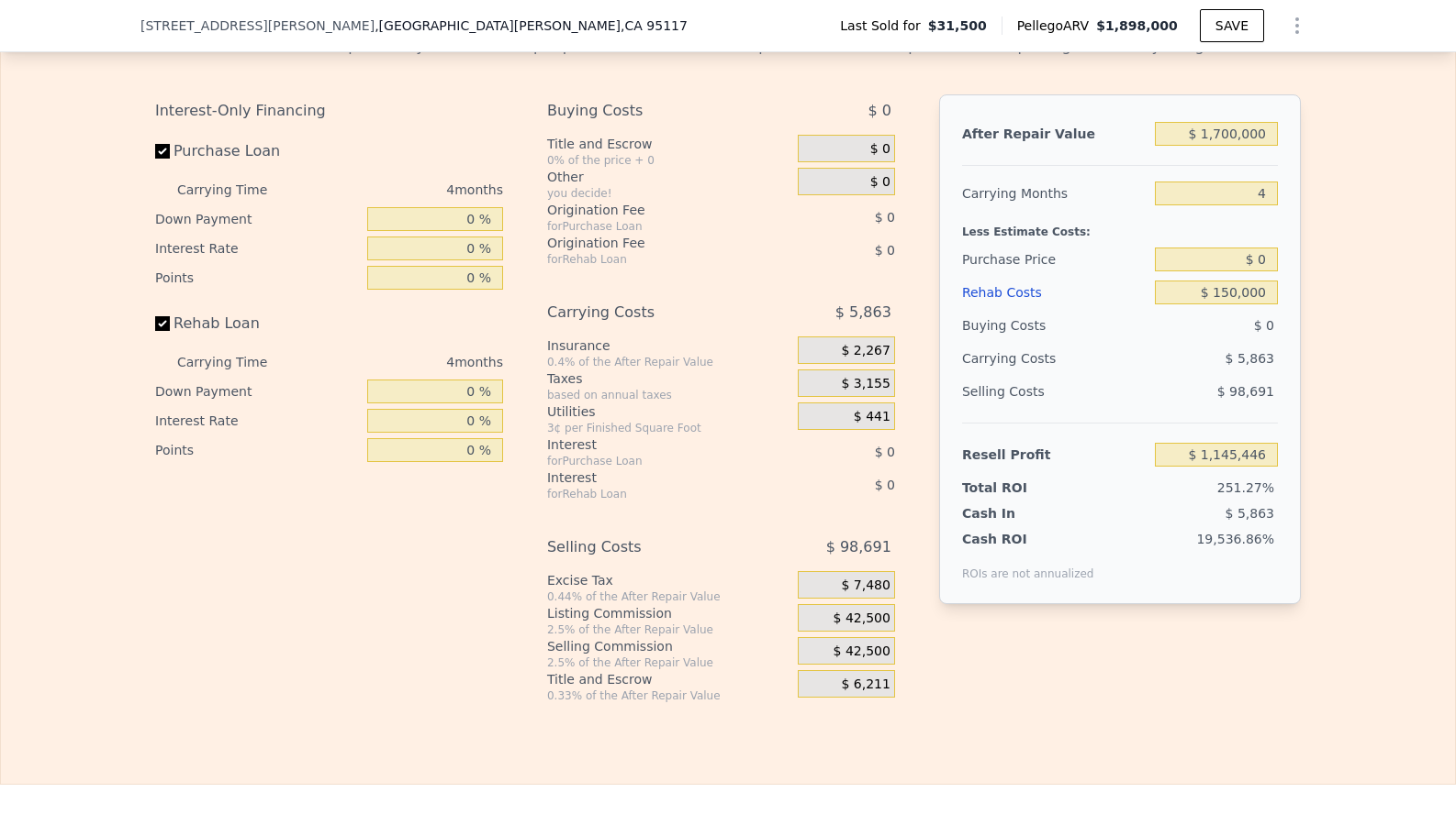
click at [1397, 322] on div "Edit the assumptions in yellow boxes. Input profit to calculate an offer price.…" at bounding box center [728, 362] width 1454 height 683
click at [1375, 129] on div "Edit the assumptions in yellow boxes. Input profit to calculate an offer price.…" at bounding box center [728, 362] width 1454 height 683
click at [1347, 218] on div "Edit the assumptions in yellow boxes. Input profit to calculate an offer price.…" at bounding box center [728, 362] width 1454 height 683
click at [1228, 305] on input "$ 150,000" at bounding box center [1215, 293] width 123 height 24
click at [1231, 305] on input "$ 150,000" at bounding box center [1215, 293] width 123 height 24
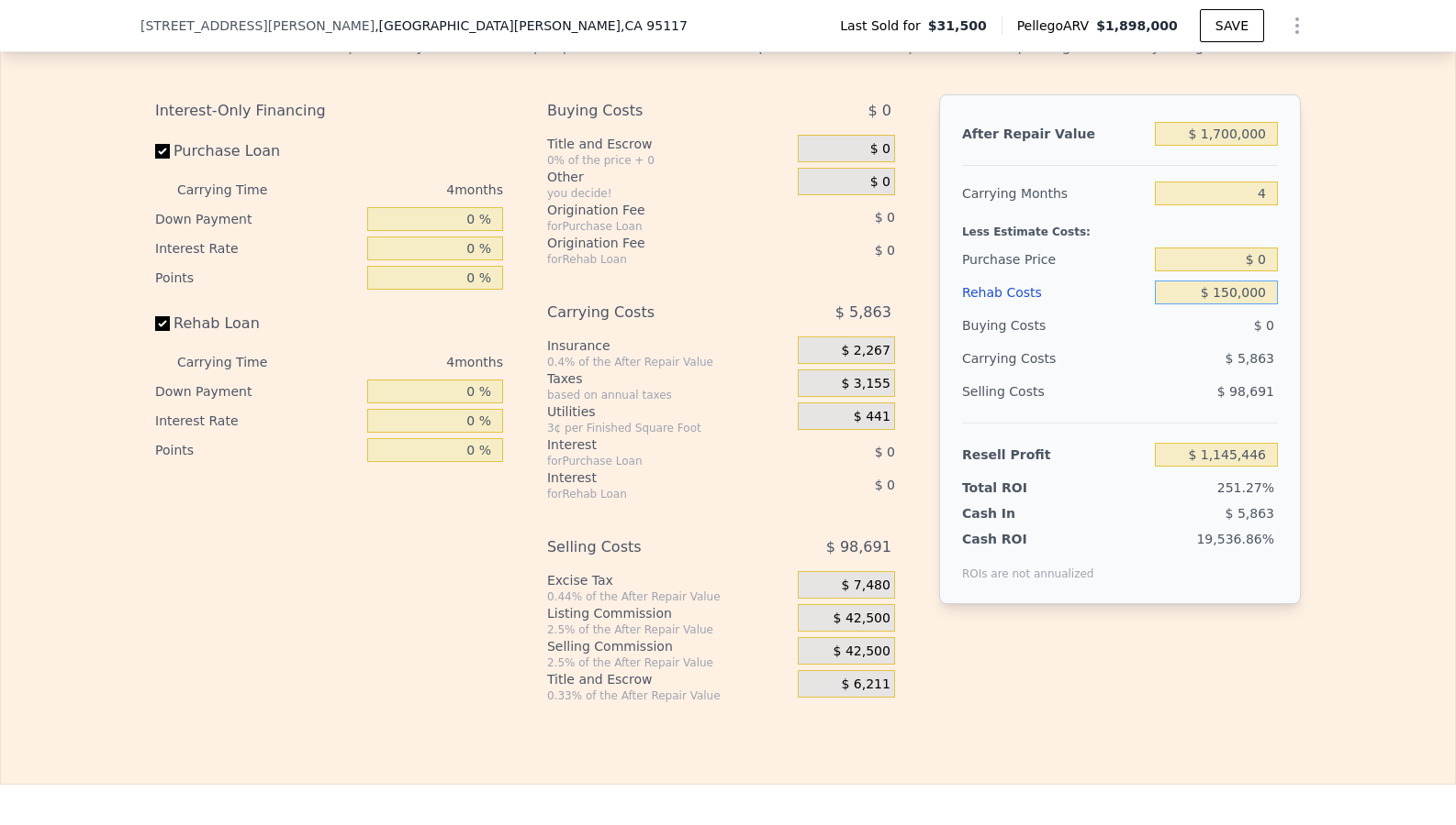
type input "$ 1,898,000"
type input "8"
type input "$ 300,000"
type input "$ 0"
type input "$ 1,450,078"
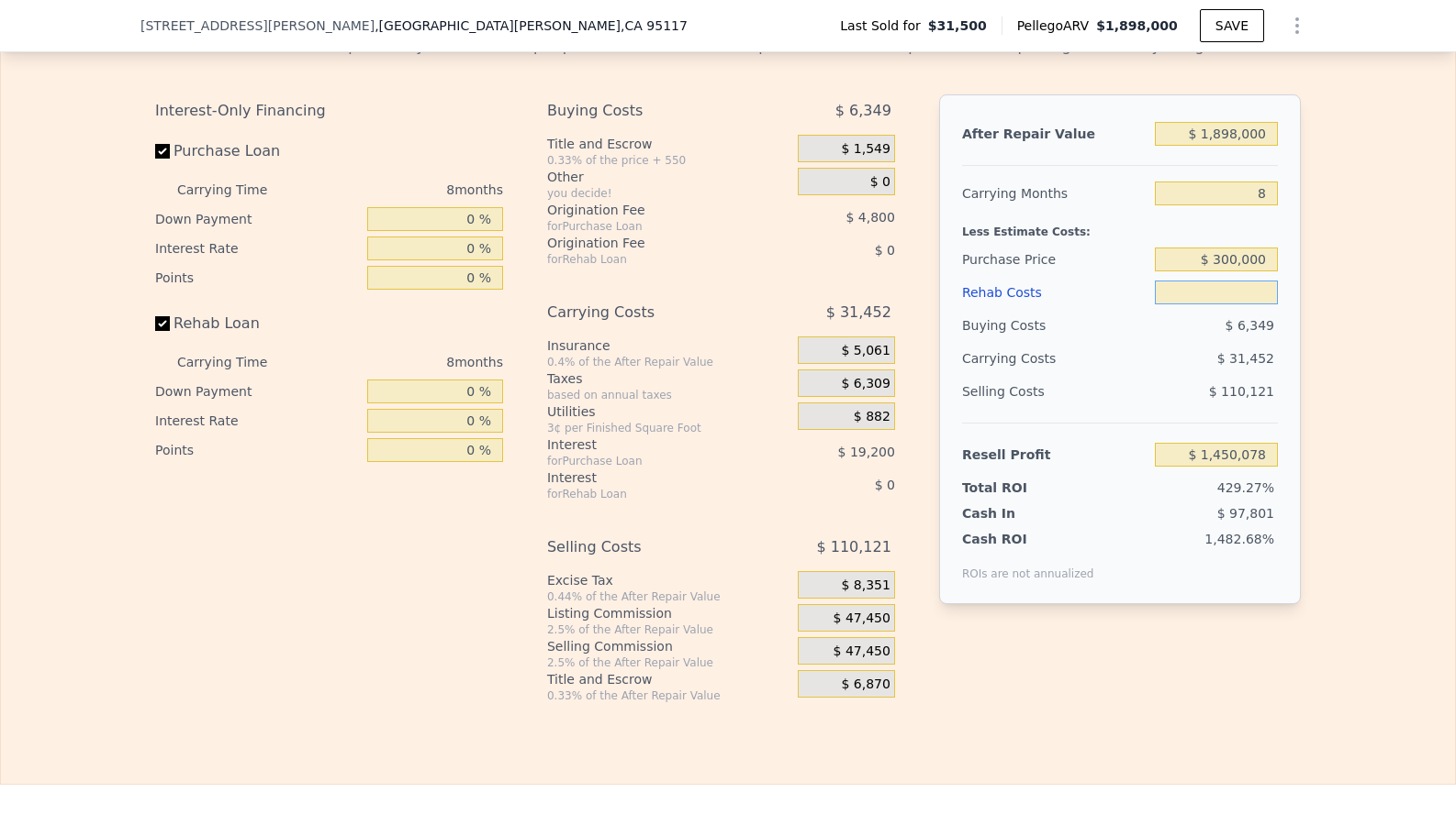
type input "$ 5"
type input "$ 1,450,073"
type input "$ 1"
type input "$ 1,450,077"
type input "$ 16"
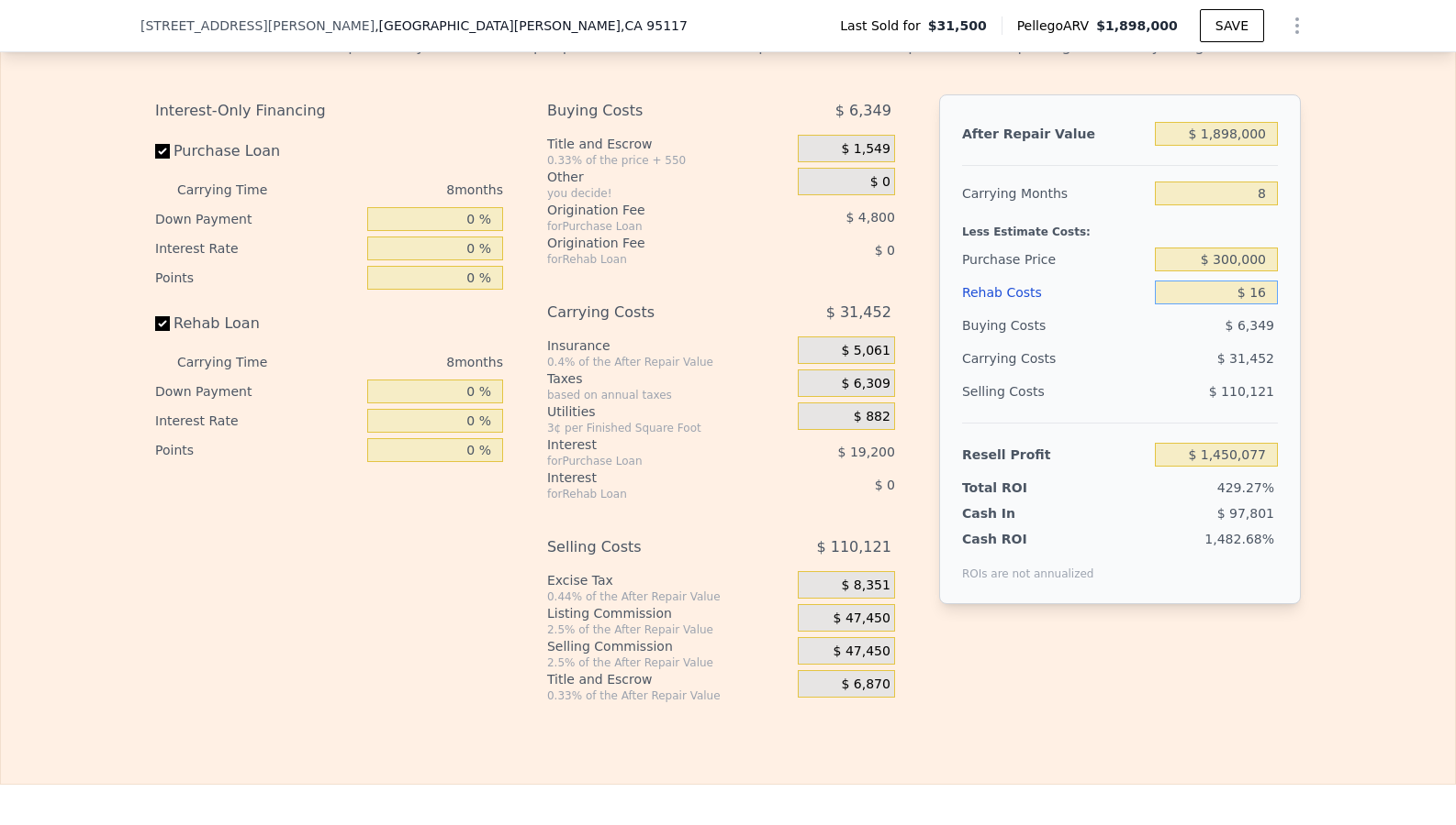
type input "$ 1,450,062"
type input "$ 160"
type input "$ 1,449,907"
type input "$ 1,600"
type input "$ 1,448,348"
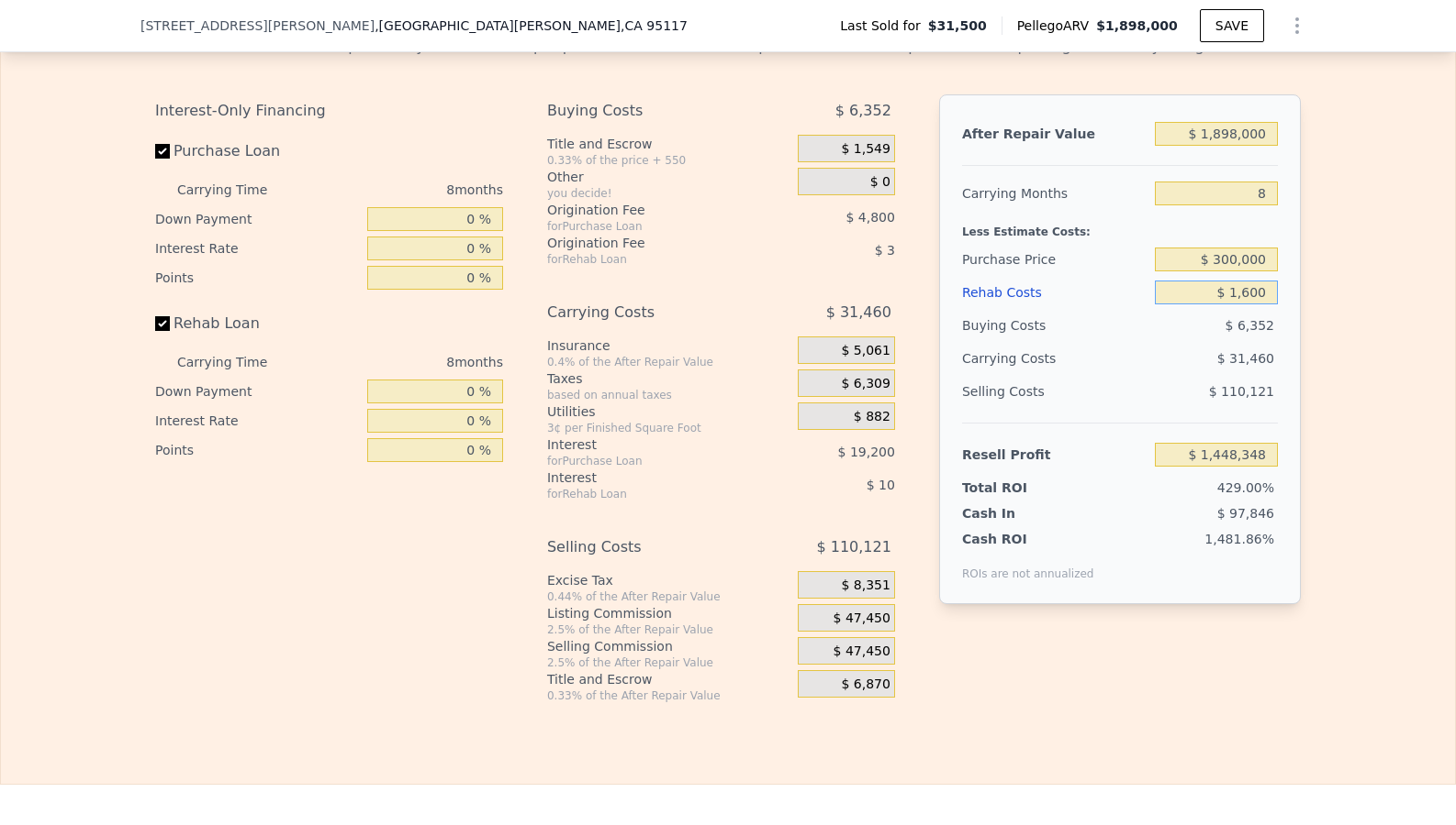
type input "$ 16,000"
type input "$ 1,432,798"
type input "$ 160,000"
type input "$ 1,277,278"
type input "$ 160,000"
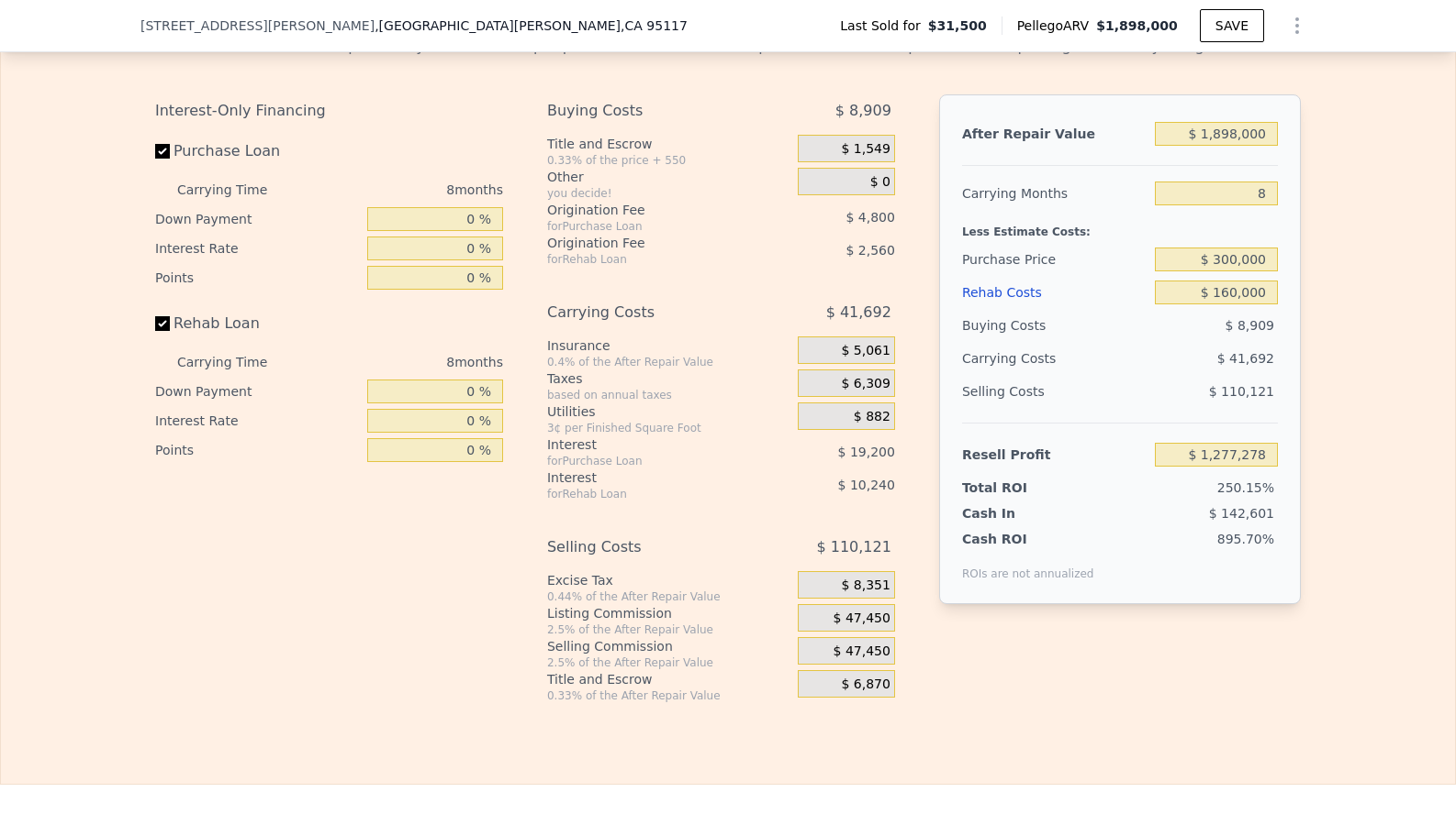
click at [1318, 371] on div "Edit the assumptions in yellow boxes. Input profit to calculate an offer price.…" at bounding box center [728, 362] width 1454 height 683
